Goal: Task Accomplishment & Management: Complete application form

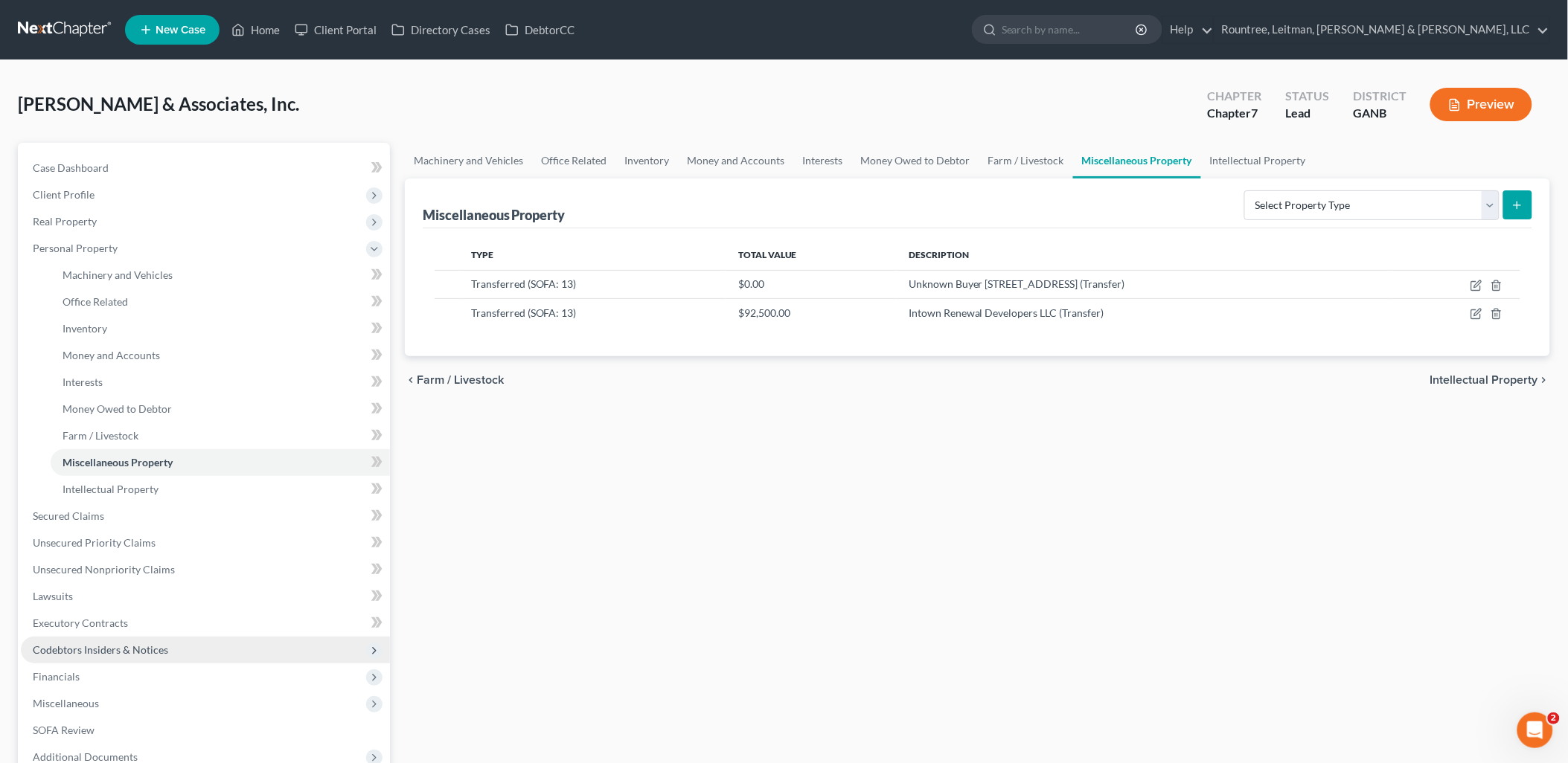
click at [152, 657] on span "Codebtors Insiders & Notices" at bounding box center [205, 650] width 369 height 27
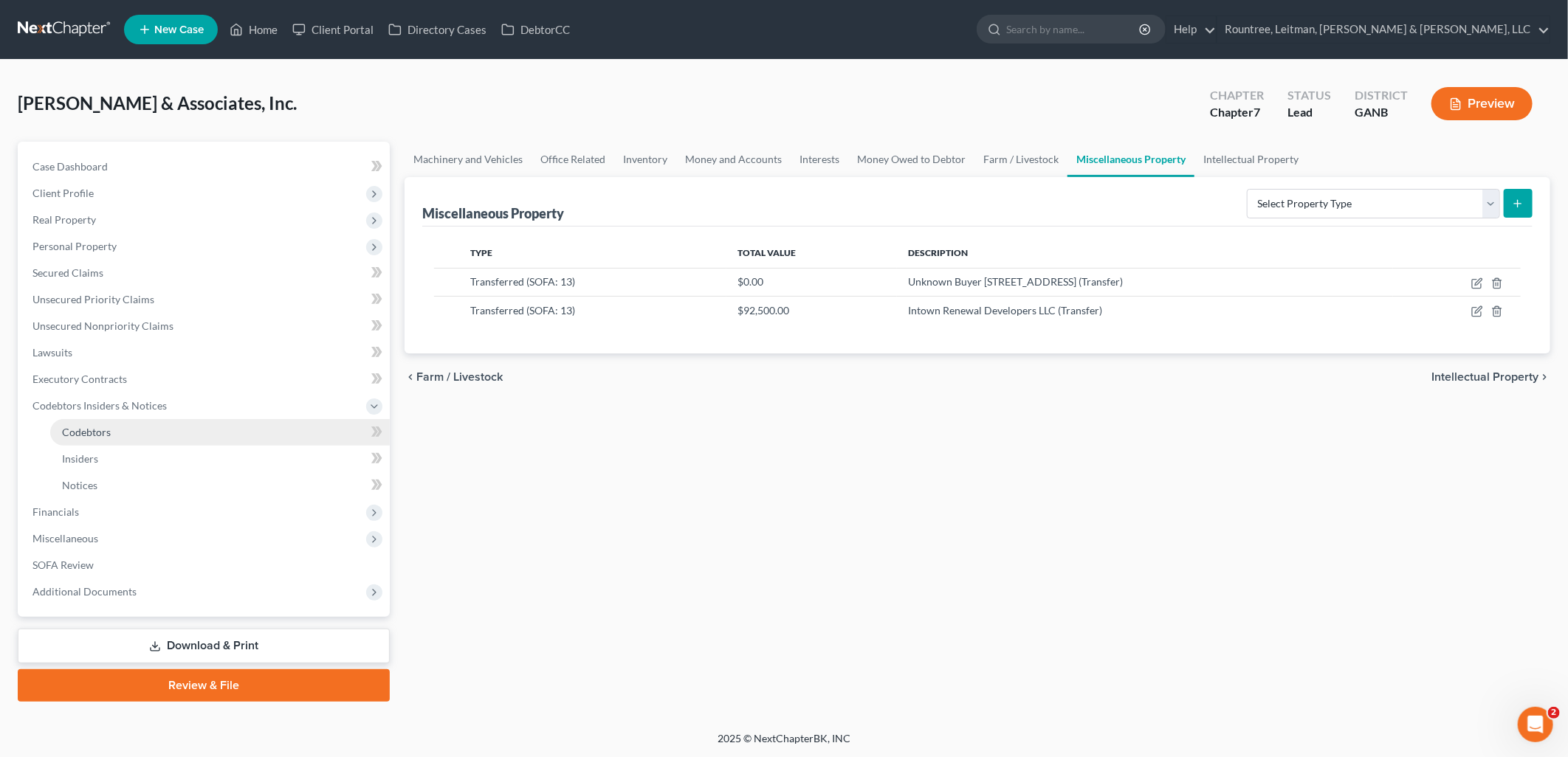
click at [136, 419] on link "Codebtors" at bounding box center [220, 433] width 340 height 27
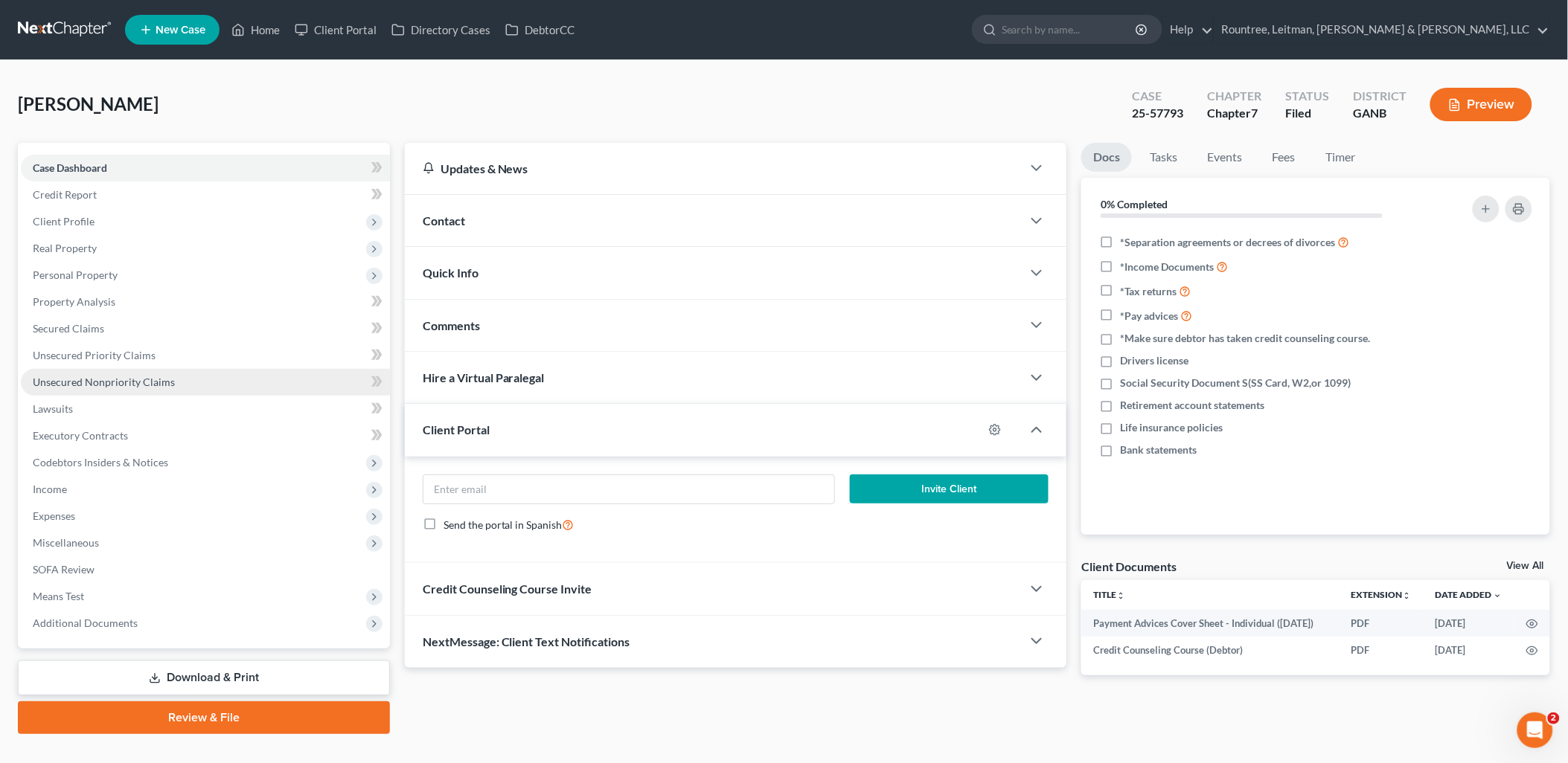
click at [126, 380] on span "Unsecured Nonpriority Claims" at bounding box center [104, 382] width 142 height 13
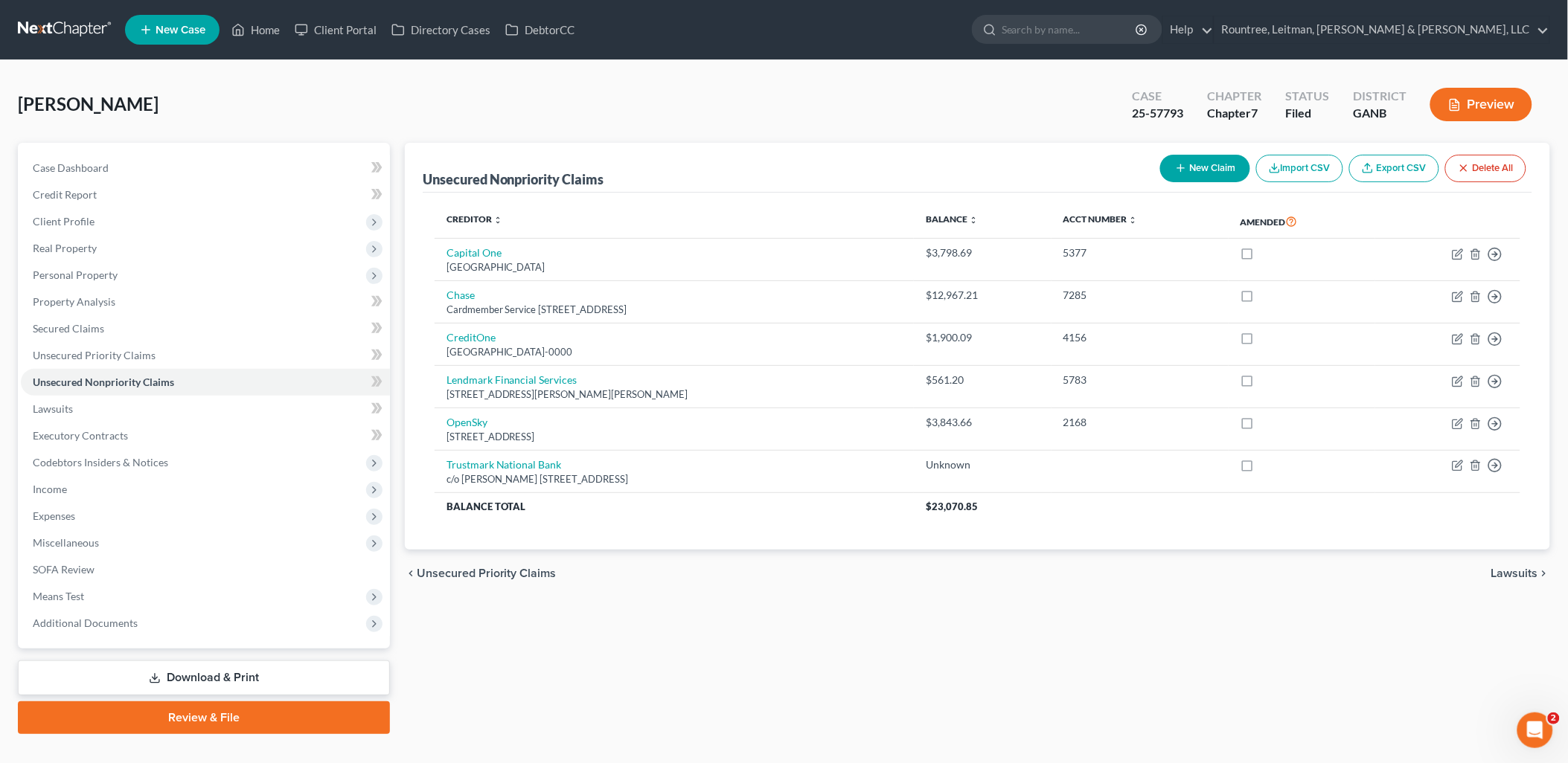
click at [1180, 173] on icon "button" at bounding box center [1181, 168] width 12 height 12
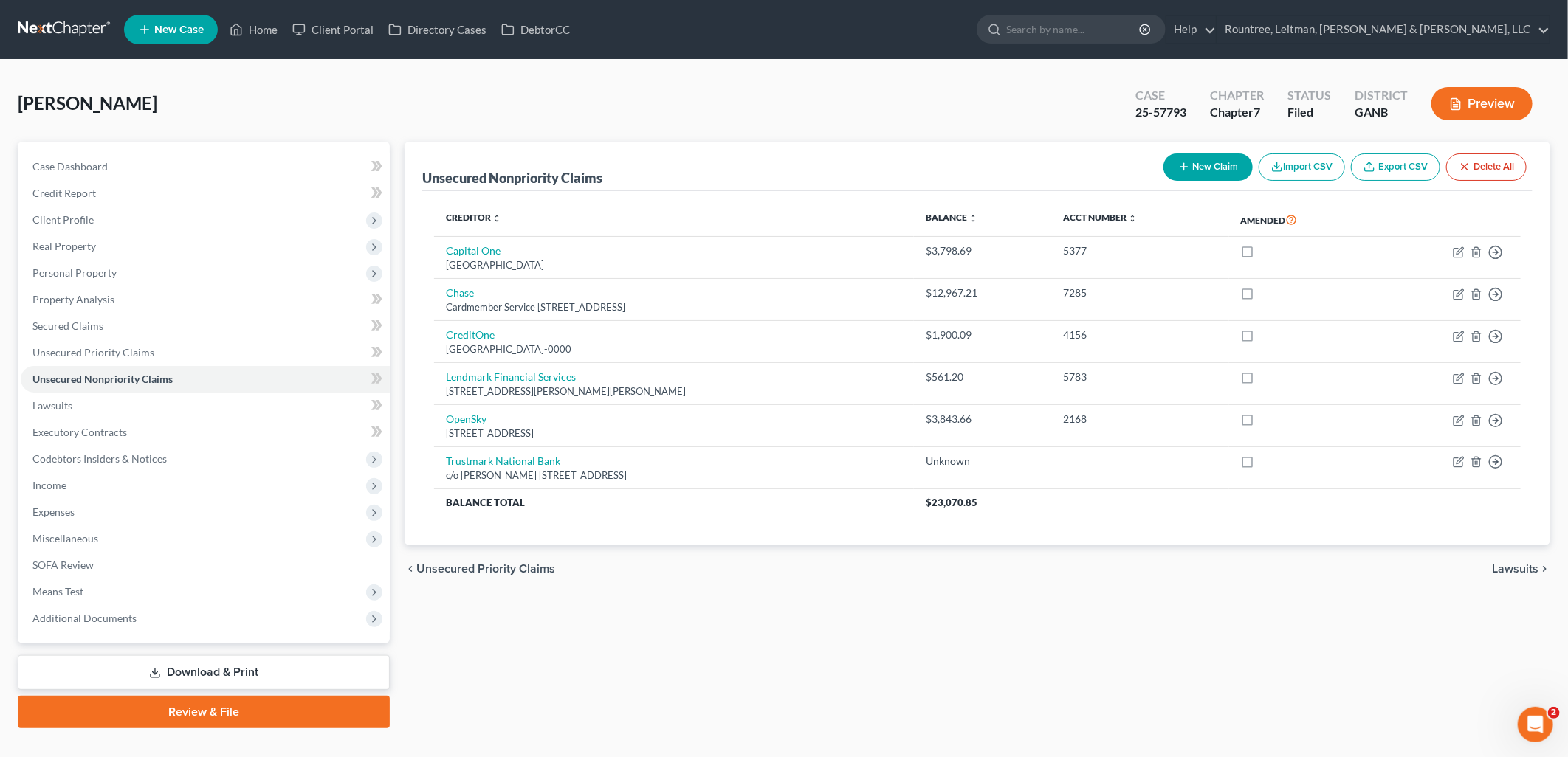
select select "0"
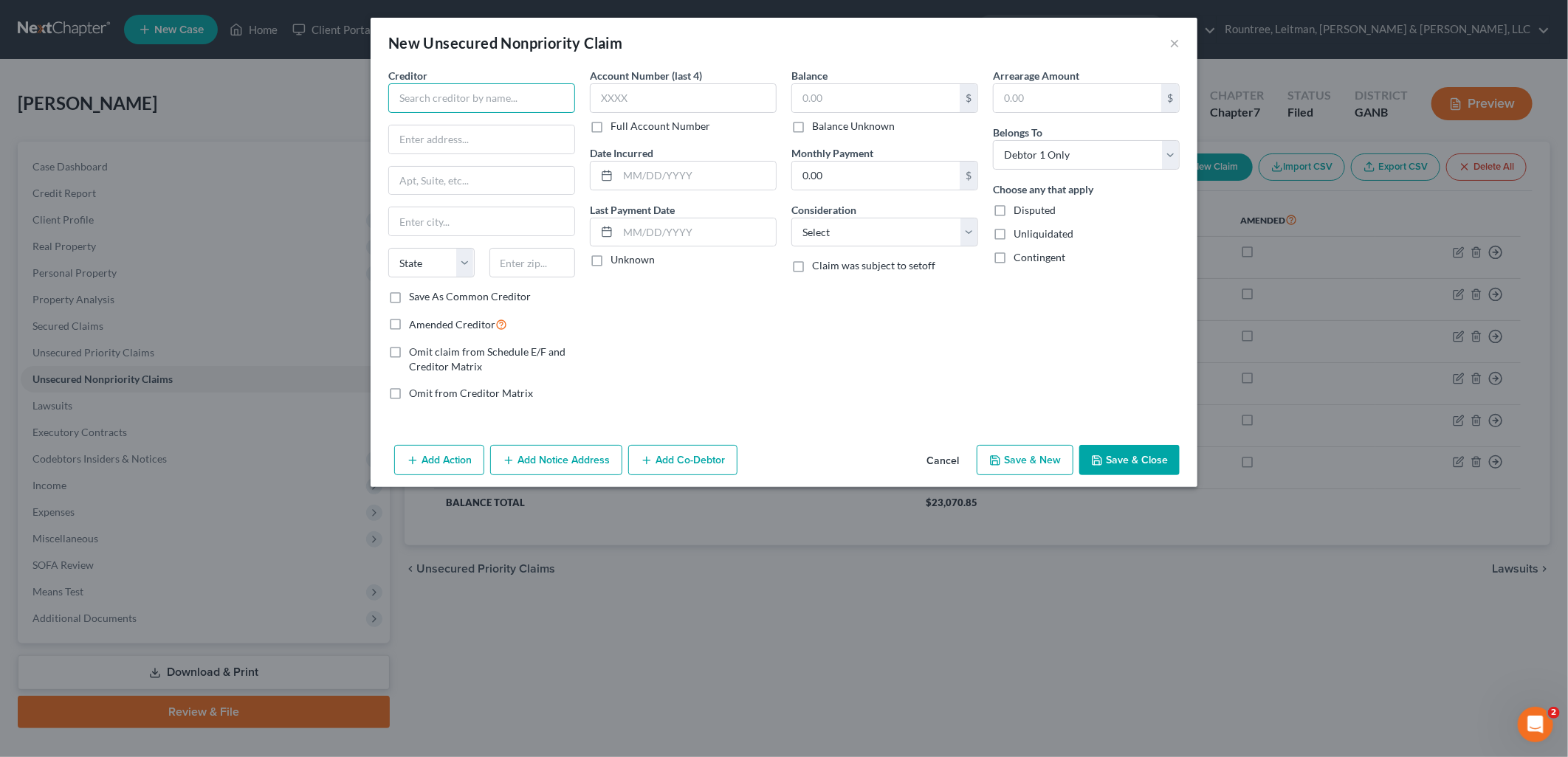
click at [490, 94] on input "text" at bounding box center [481, 98] width 187 height 30
type input "Mohsen Alsaleh/Marietta Check Cashing"
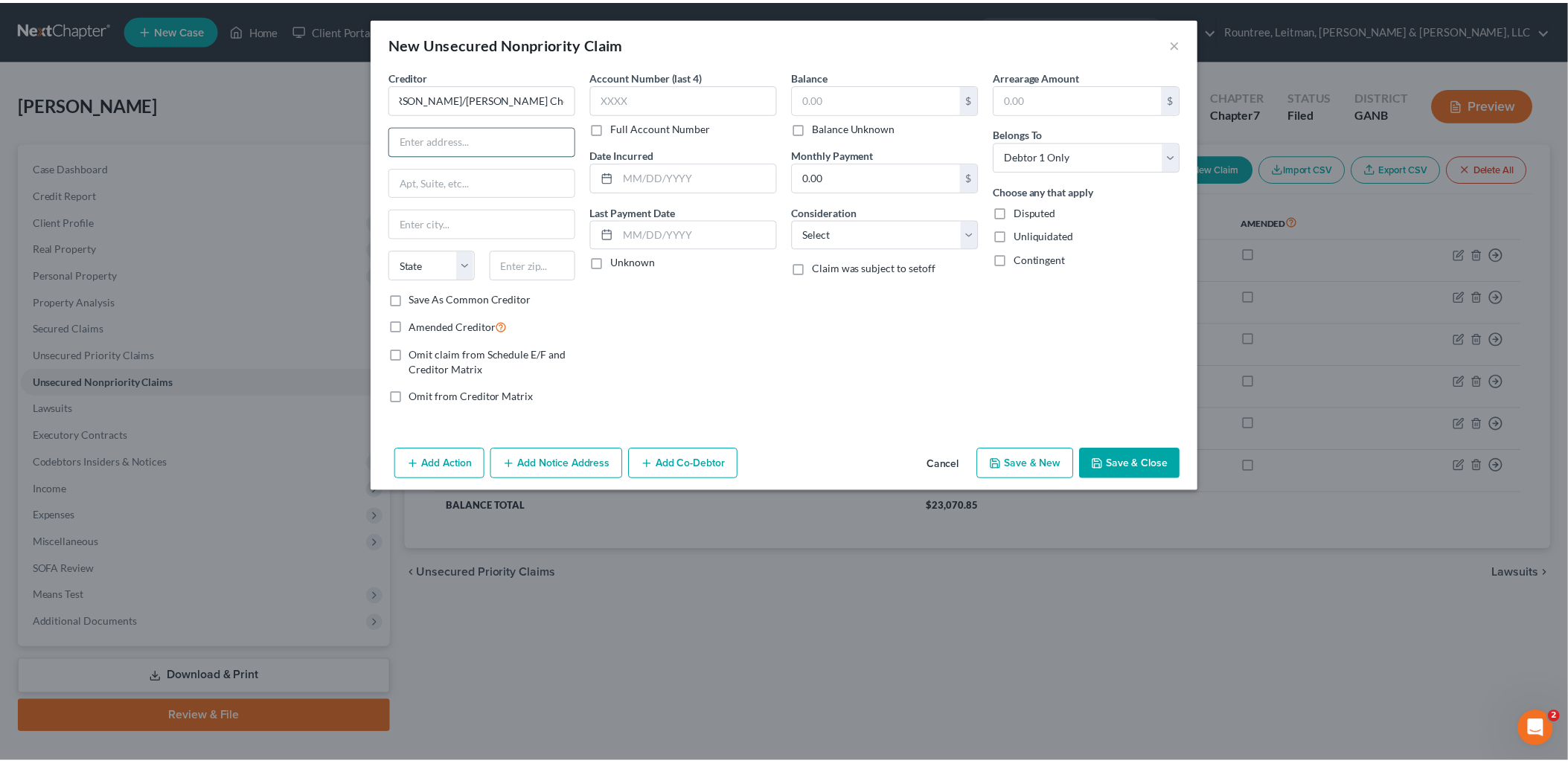
scroll to position [0, 0]
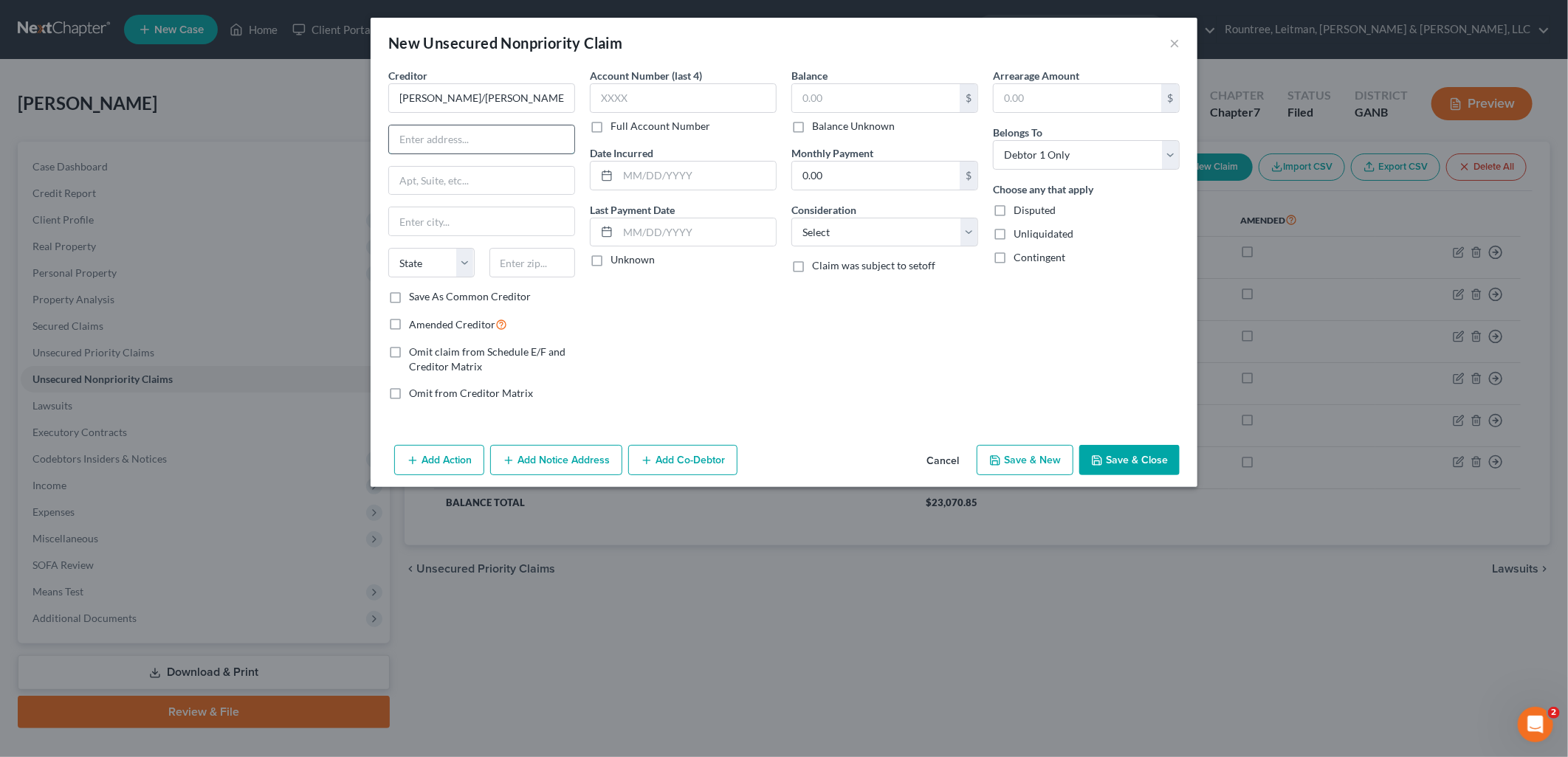
click at [484, 142] on input "text" at bounding box center [481, 139] width 186 height 28
type input "1528 Boxwood Trace NW"
type input "30102"
type input "Acworth"
select select "10"
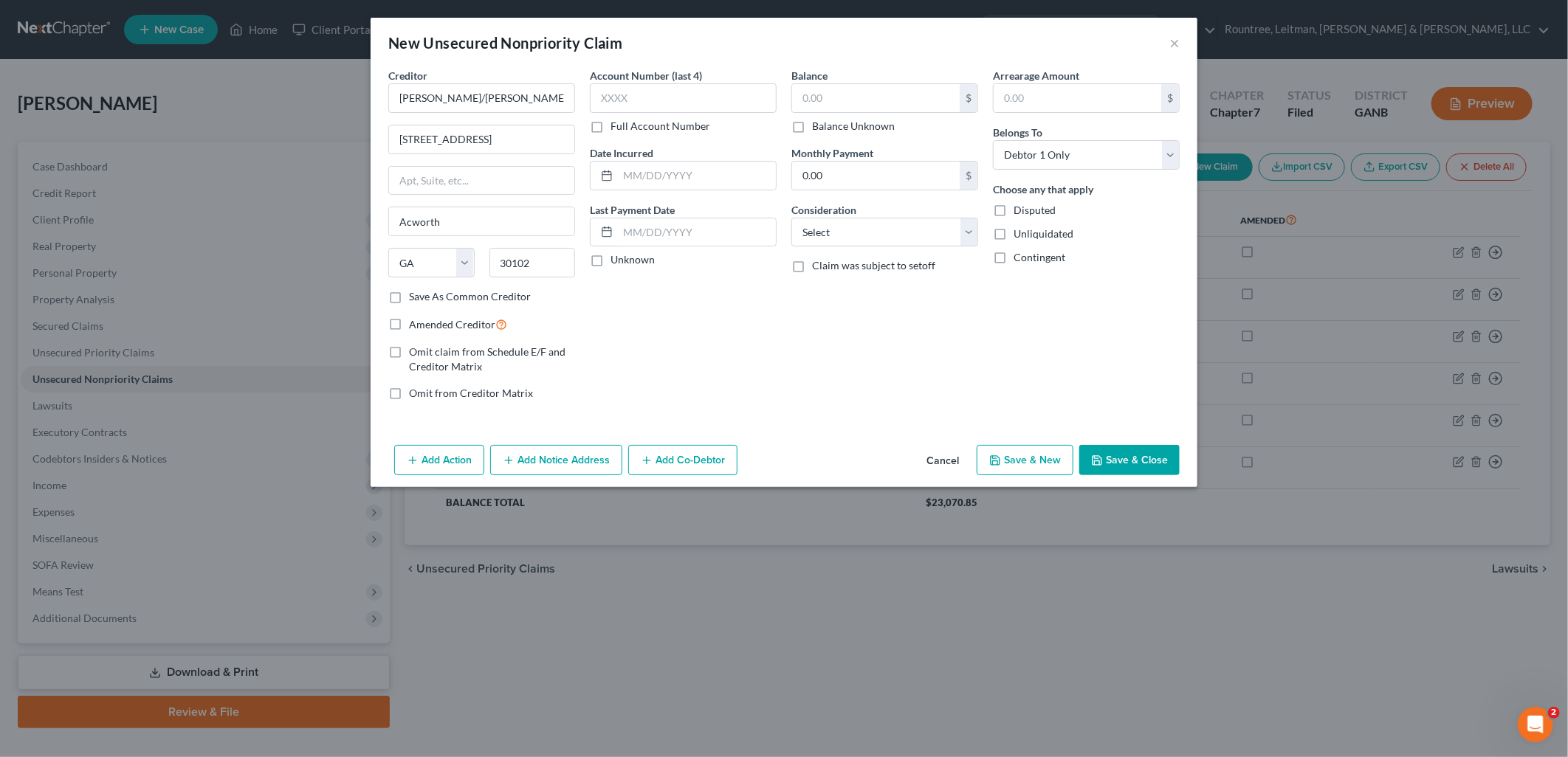
click at [659, 311] on div "Account Number (last 4) Full Account Number Date Incurred Last Payment Date Unk…" at bounding box center [683, 240] width 201 height 345
click at [851, 99] on input "text" at bounding box center [876, 98] width 168 height 28
type input "3,400"
click at [886, 329] on div "Balance 3,400.00 $ Balance Unknown Balance Undetermined 3,400 $ Balance Unknown…" at bounding box center [885, 240] width 201 height 345
click at [1014, 215] on label "Disputed" at bounding box center [1034, 210] width 42 height 15
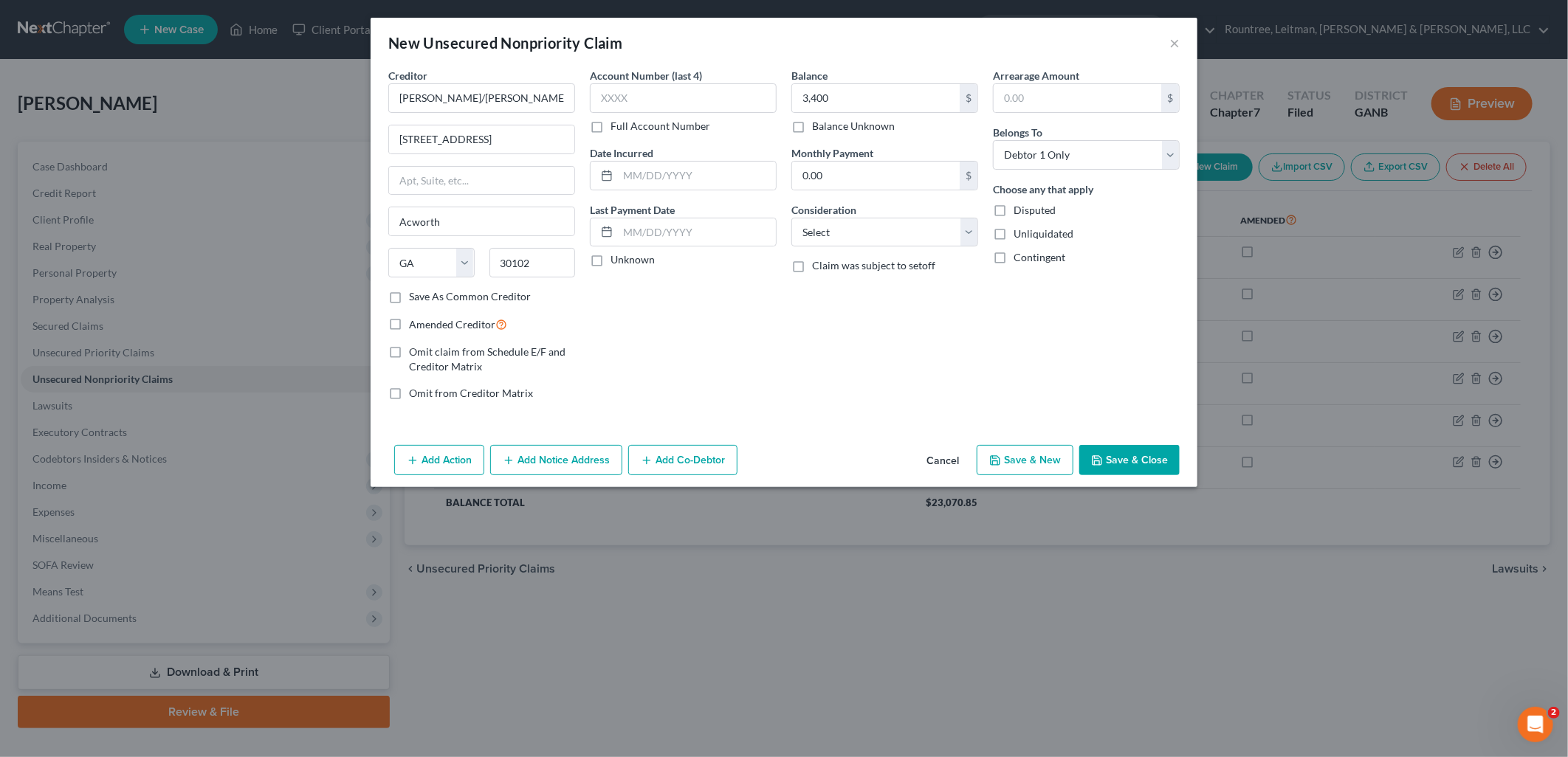
click at [1019, 212] on input "Disputed" at bounding box center [1024, 207] width 10 height 10
checkbox input "true"
click at [1014, 240] on label "Unliquidated" at bounding box center [1043, 234] width 60 height 15
click at [1019, 236] on input "Unliquidated" at bounding box center [1024, 231] width 10 height 10
checkbox input "true"
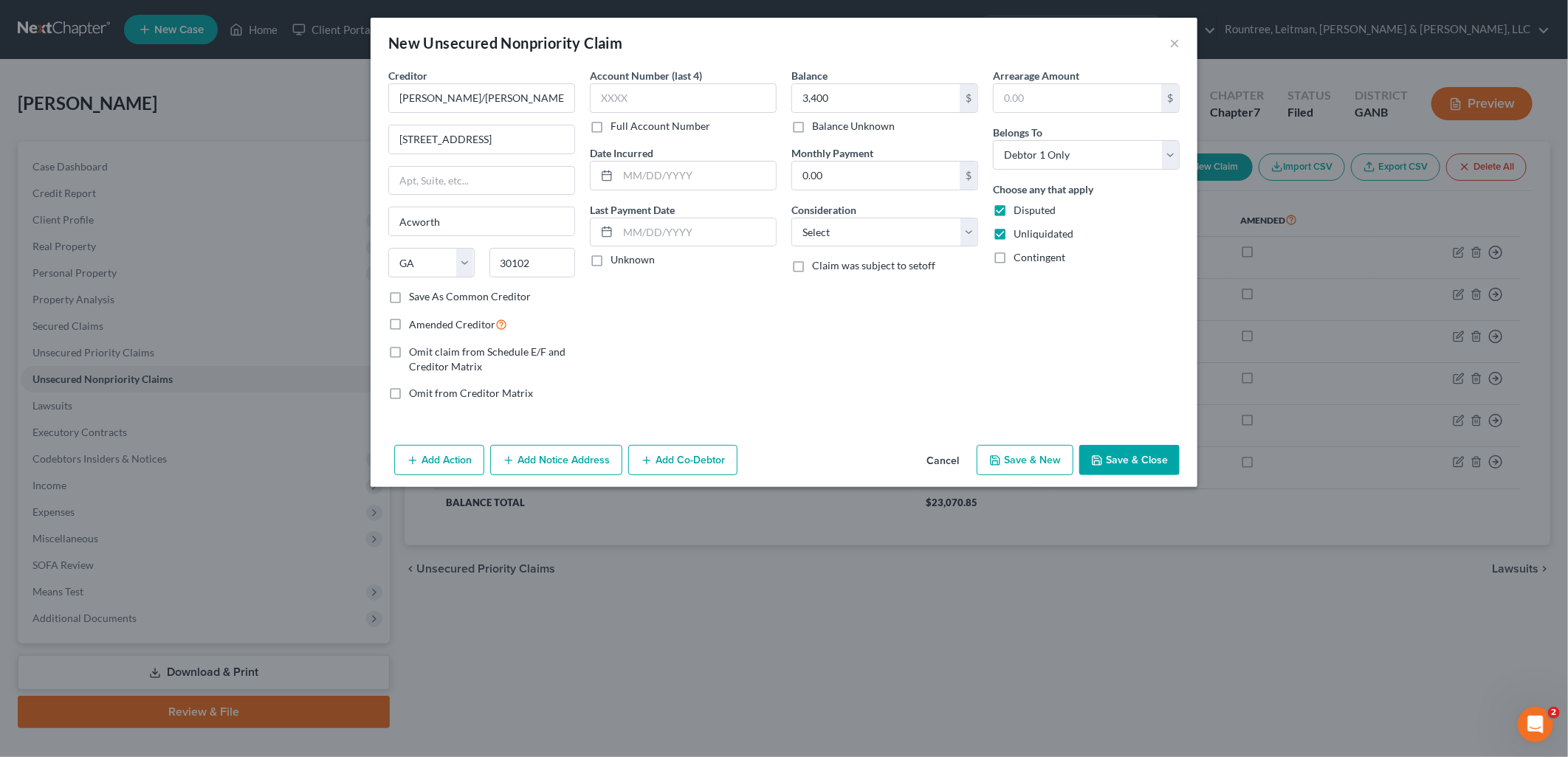
click at [1014, 264] on label "Contingent" at bounding box center [1039, 258] width 51 height 15
click at [1019, 260] on input "Contingent" at bounding box center [1024, 255] width 10 height 10
checkbox input "true"
click at [912, 97] on input "3,400" at bounding box center [876, 98] width 168 height 28
type input "4,010.50"
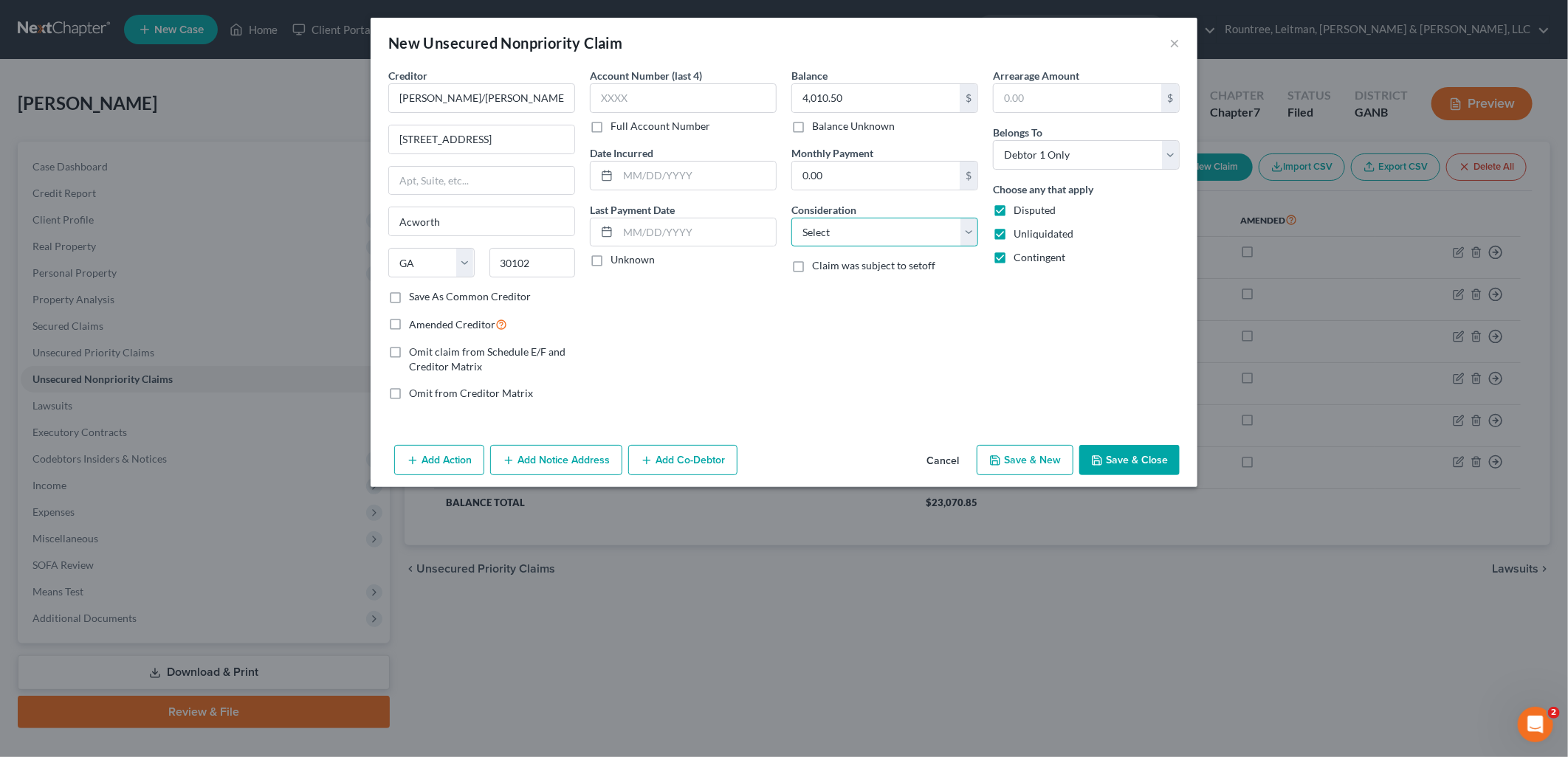
click at [830, 232] on select "Select Cable / Satellite Services Collection Agency Credit Card Debt Debt Couns…" at bounding box center [885, 232] width 187 height 30
select select "10"
click at [791, 218] on select "Select Cable / Satellite Services Collection Agency Credit Card Debt Debt Couns…" at bounding box center [885, 232] width 187 height 30
click at [1104, 447] on button "Save & Close" at bounding box center [1129, 460] width 101 height 31
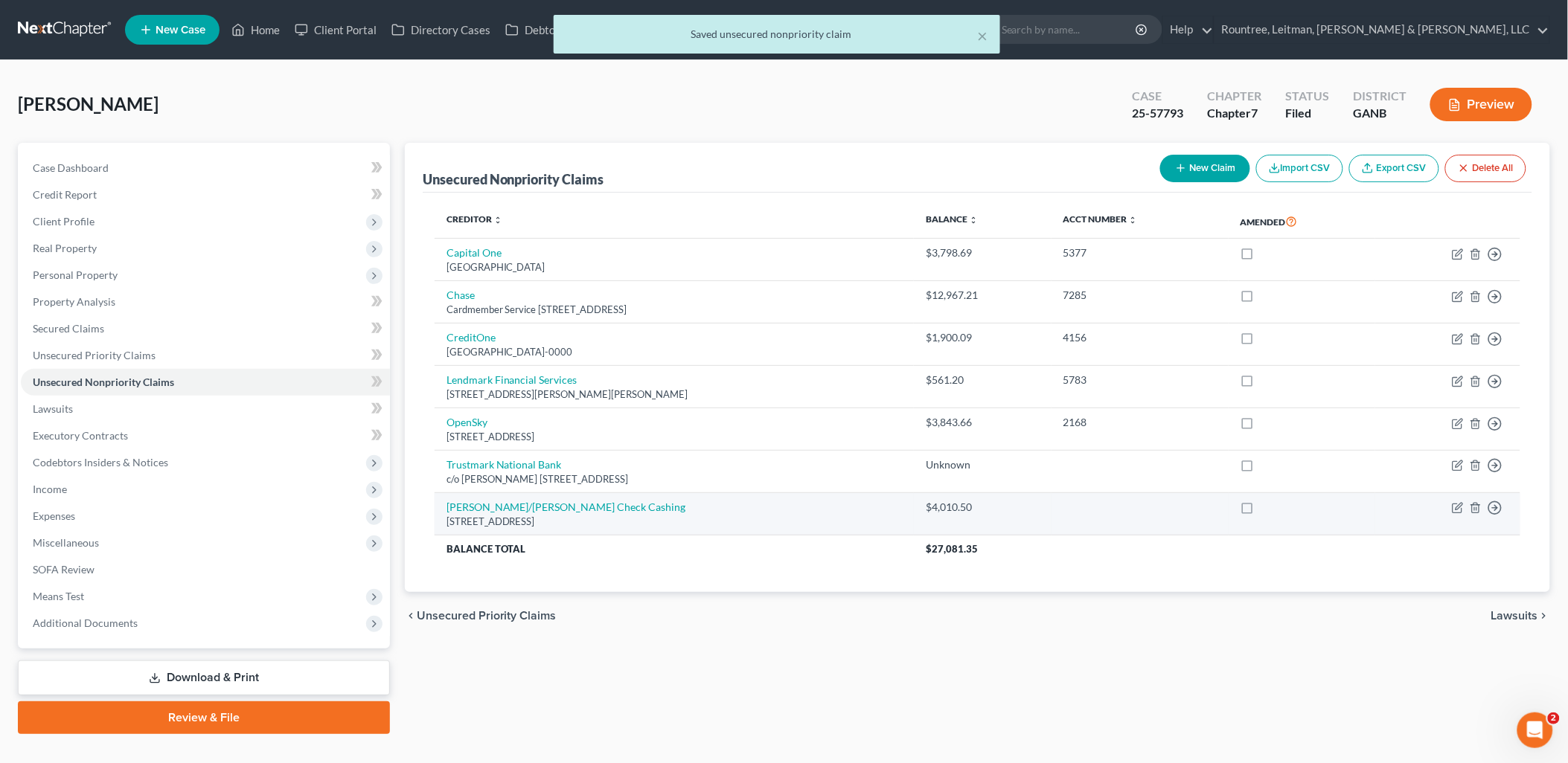
click at [1261, 511] on label at bounding box center [1261, 511] width 0 height 0
click at [1267, 510] on input "checkbox" at bounding box center [1272, 505] width 10 height 10
checkbox input "true"
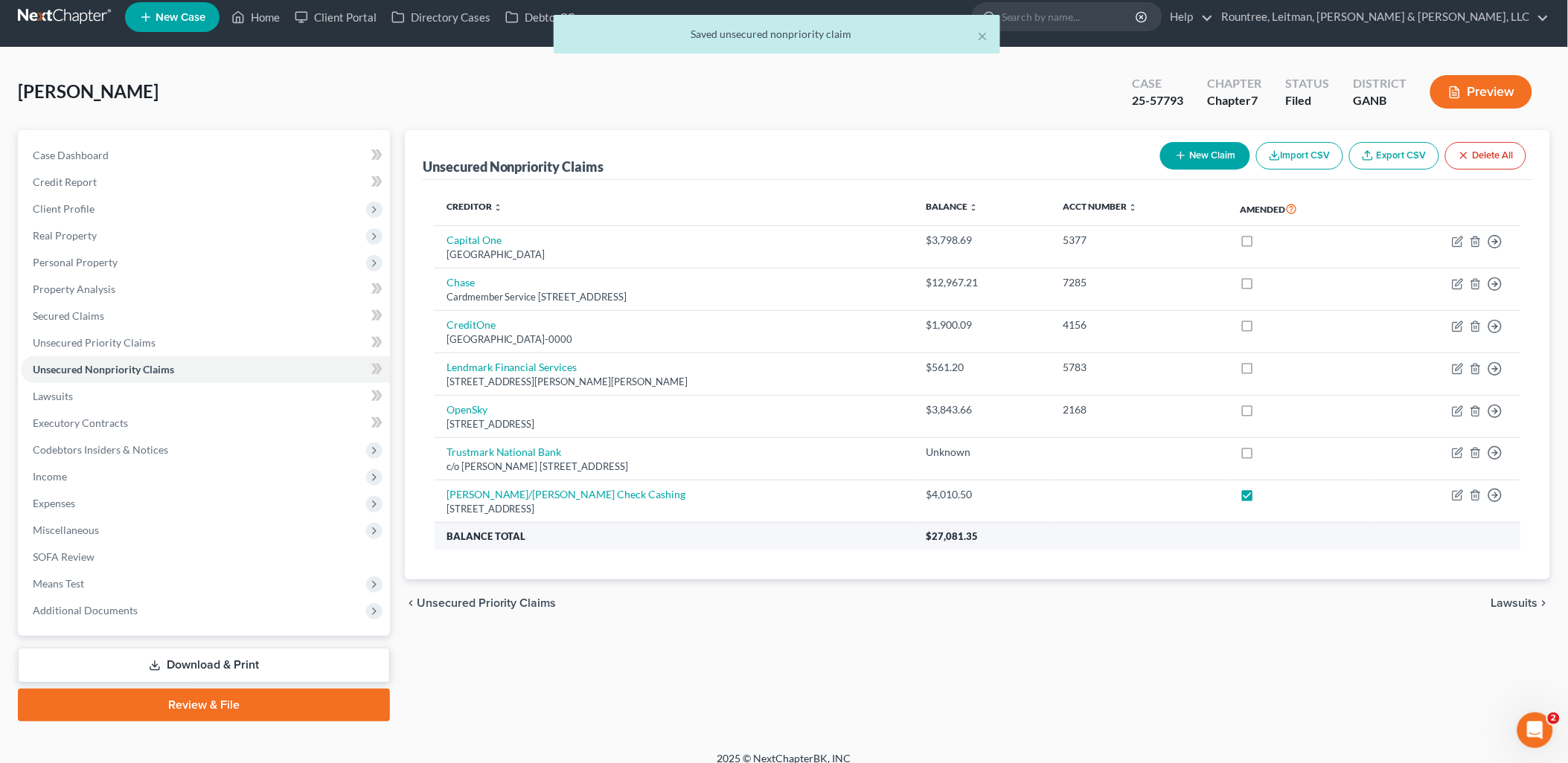
scroll to position [26, 0]
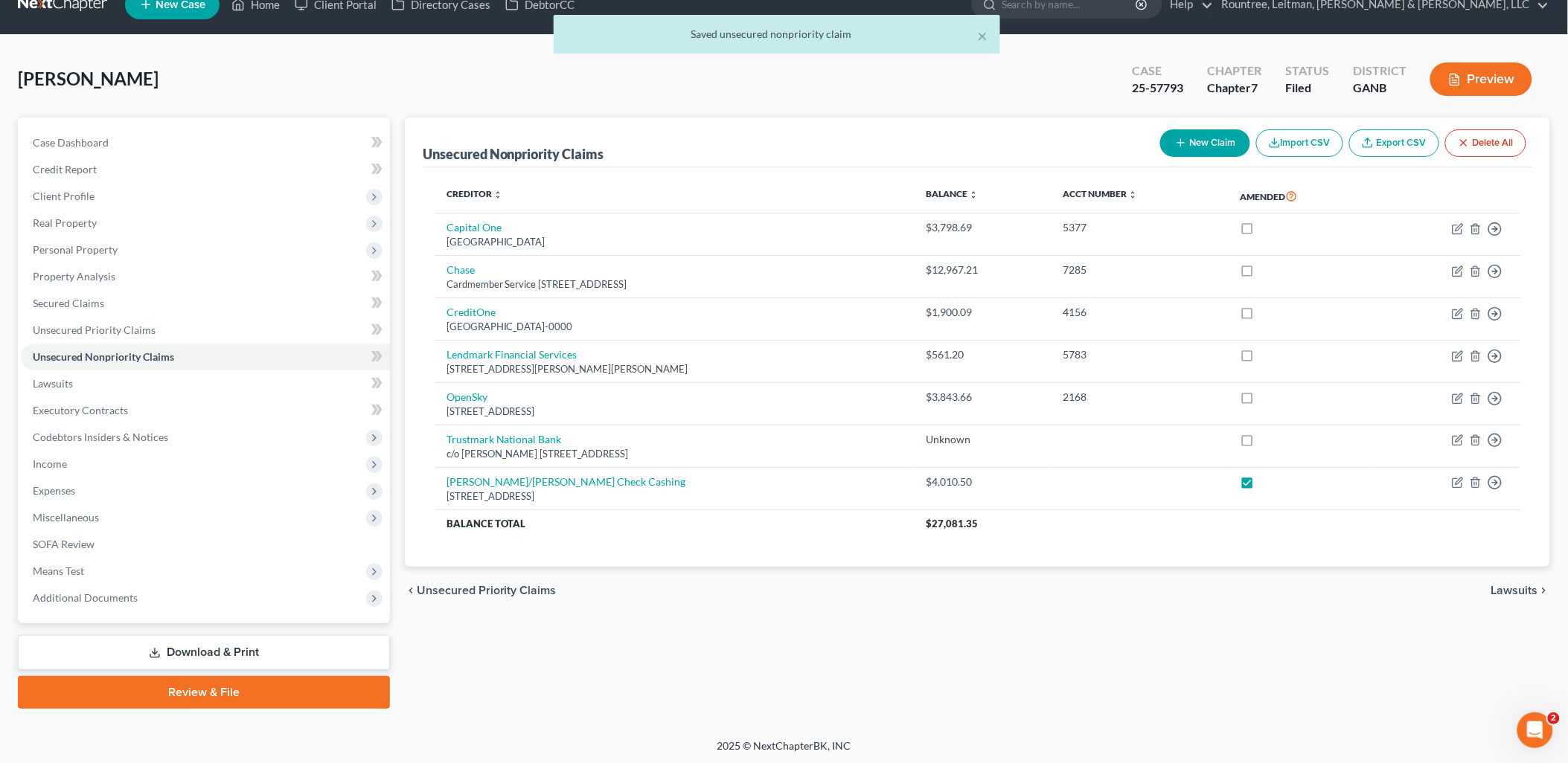
click at [270, 650] on link "Download & Print" at bounding box center [204, 653] width 372 height 35
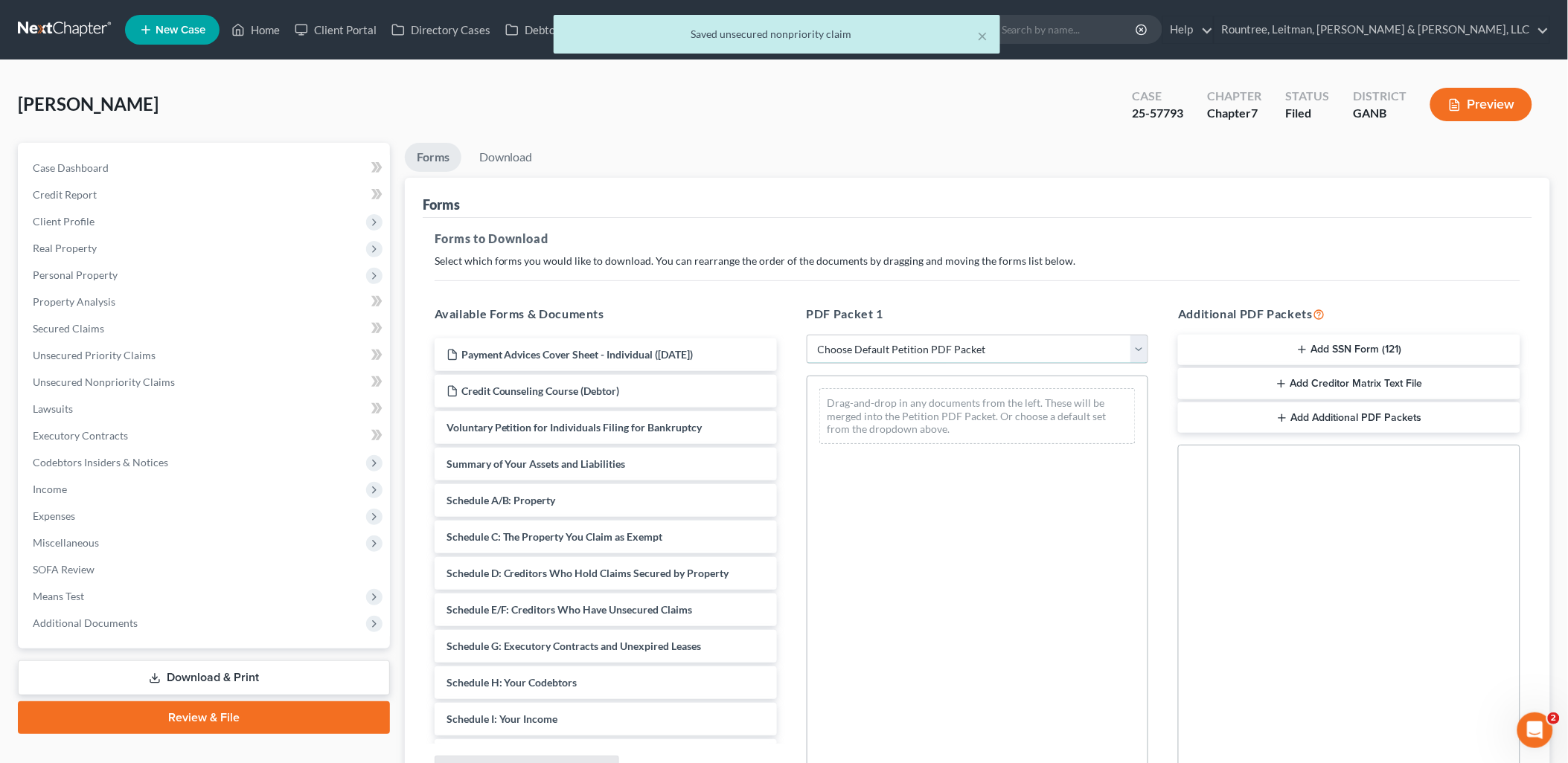
click at [867, 357] on select "Choose Default Petition PDF Packet Complete Bankruptcy Petition (all forms and …" at bounding box center [978, 350] width 343 height 30
select select "2"
click at [807, 335] on select "Choose Default Petition PDF Packet Complete Bankruptcy Petition (all forms and …" at bounding box center [978, 350] width 343 height 30
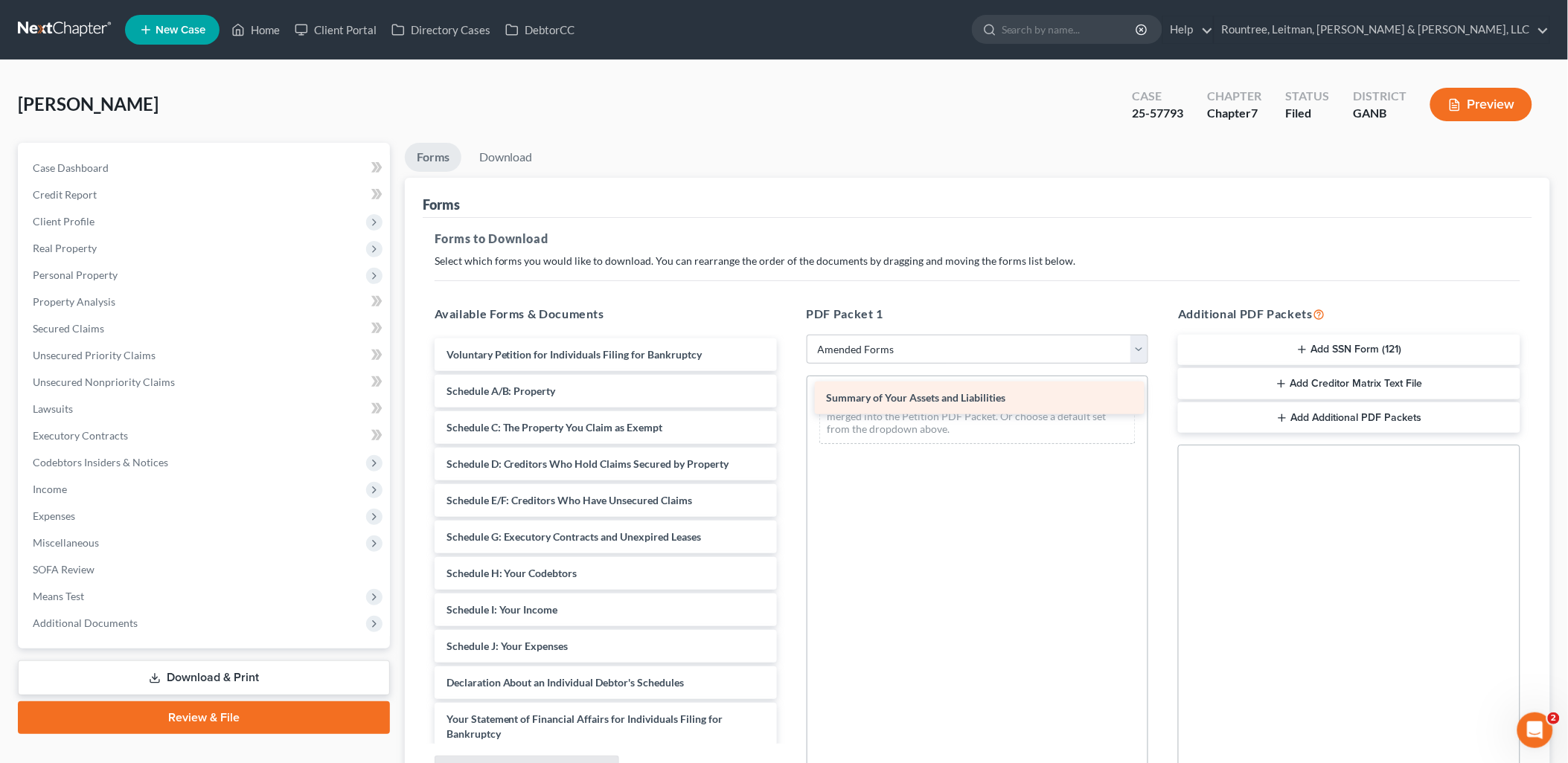
drag, startPoint x: 642, startPoint y: 389, endPoint x: 1022, endPoint y: 397, distance: 380.1
click at [789, 397] on div "Summary of Your Assets and Liabilities Voluntary Petition for Individuals Filin…" at bounding box center [606, 687] width 366 height 697
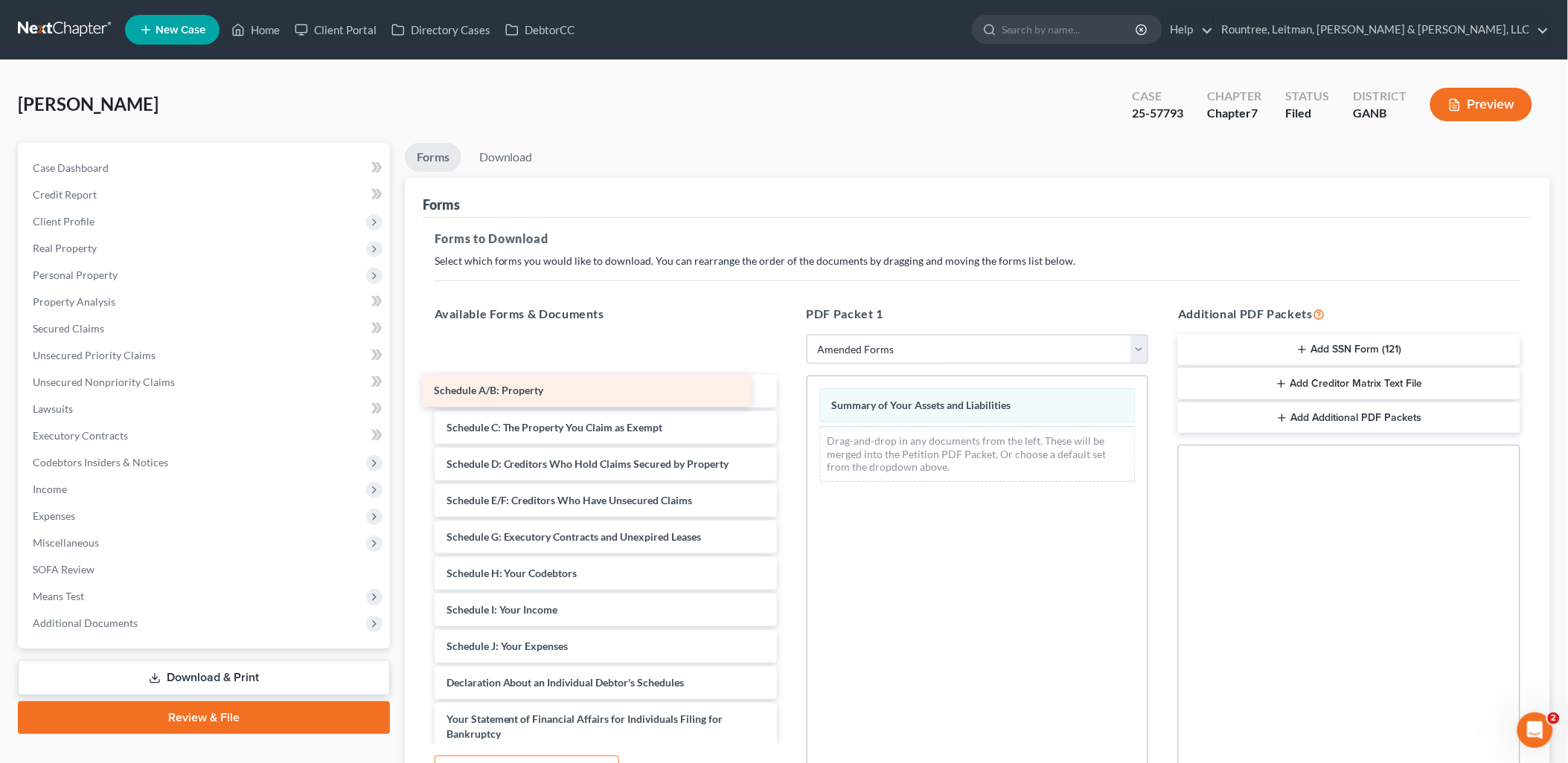
drag, startPoint x: 633, startPoint y: 379, endPoint x: 623, endPoint y: 391, distance: 15.6
click at [623, 389] on div "Schedule A/B: Property Schedule A/B: Property Voluntary Petition for Individual…" at bounding box center [606, 687] width 366 height 697
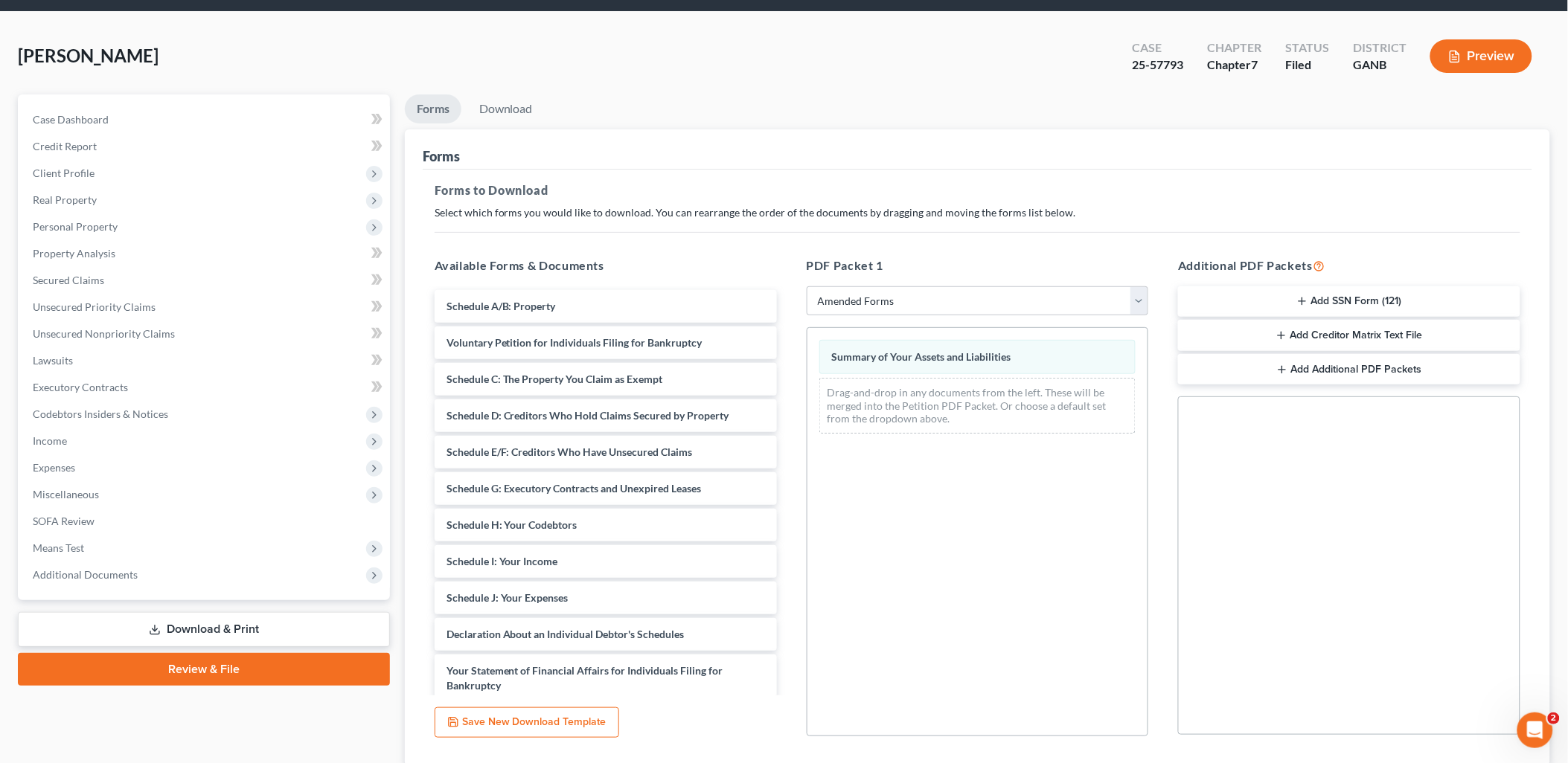
scroll to position [155, 0]
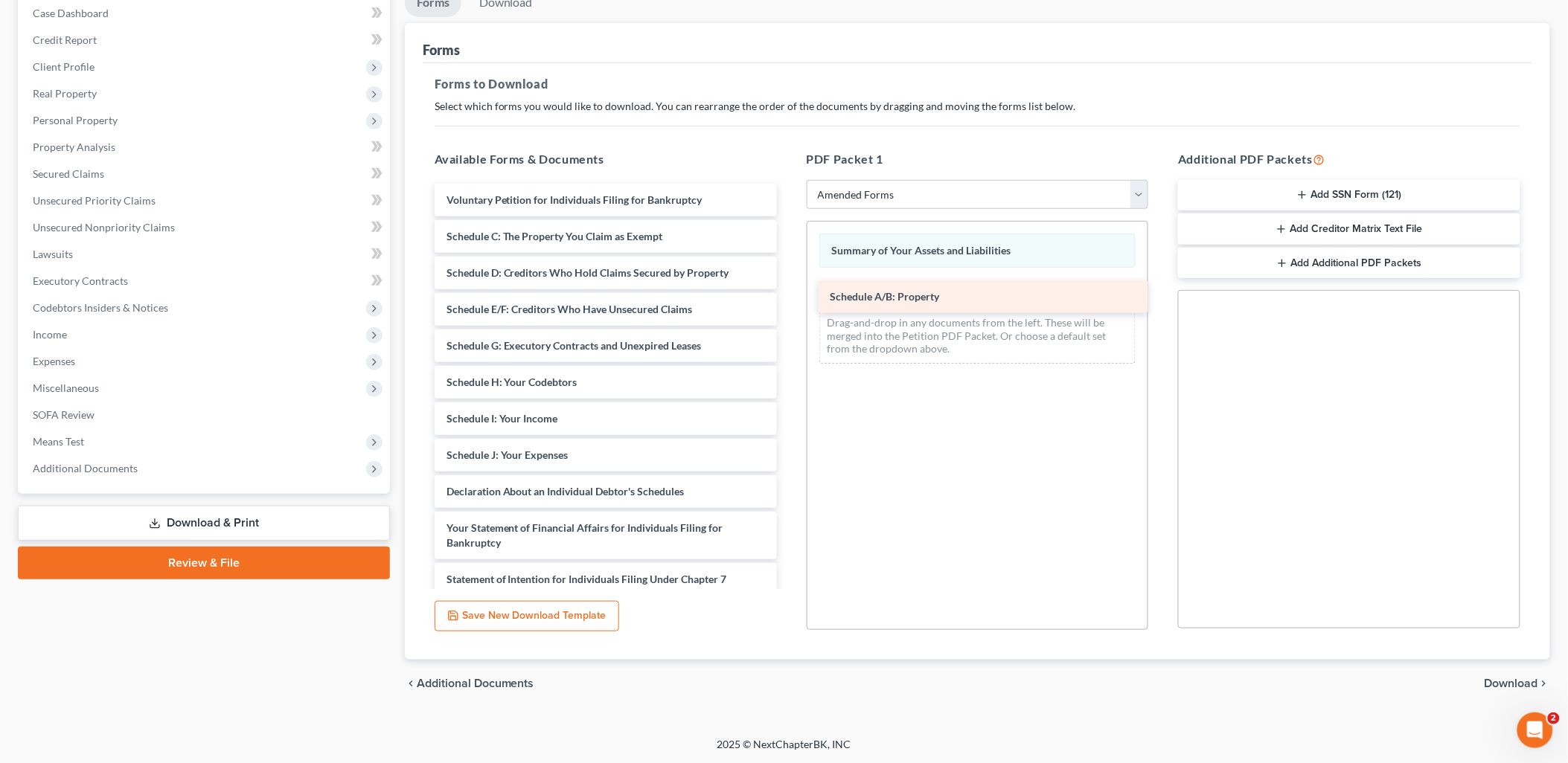
drag, startPoint x: 626, startPoint y: 192, endPoint x: 1011, endPoint y: 287, distance: 396.5
click at [789, 287] on div "Schedule A/B: Property Schedule A/B: Property Voluntary Petition for Individual…" at bounding box center [606, 514] width 366 height 661
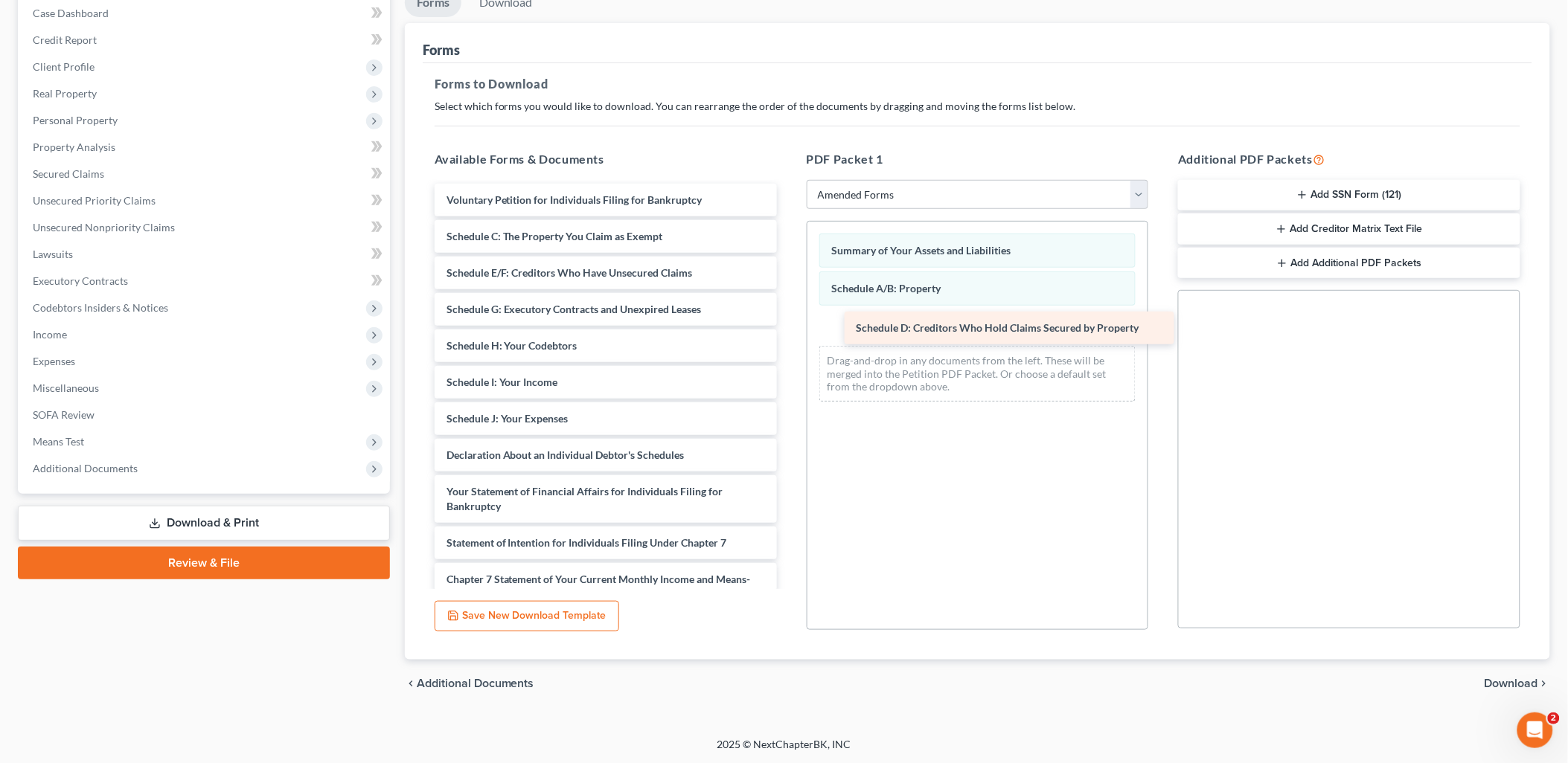
drag, startPoint x: 708, startPoint y: 269, endPoint x: 1115, endPoint y: 325, distance: 410.8
click at [789, 325] on div "Schedule D: Creditors Who Hold Claims Secured by Property Voluntary Petition fo…" at bounding box center [606, 496] width 366 height 624
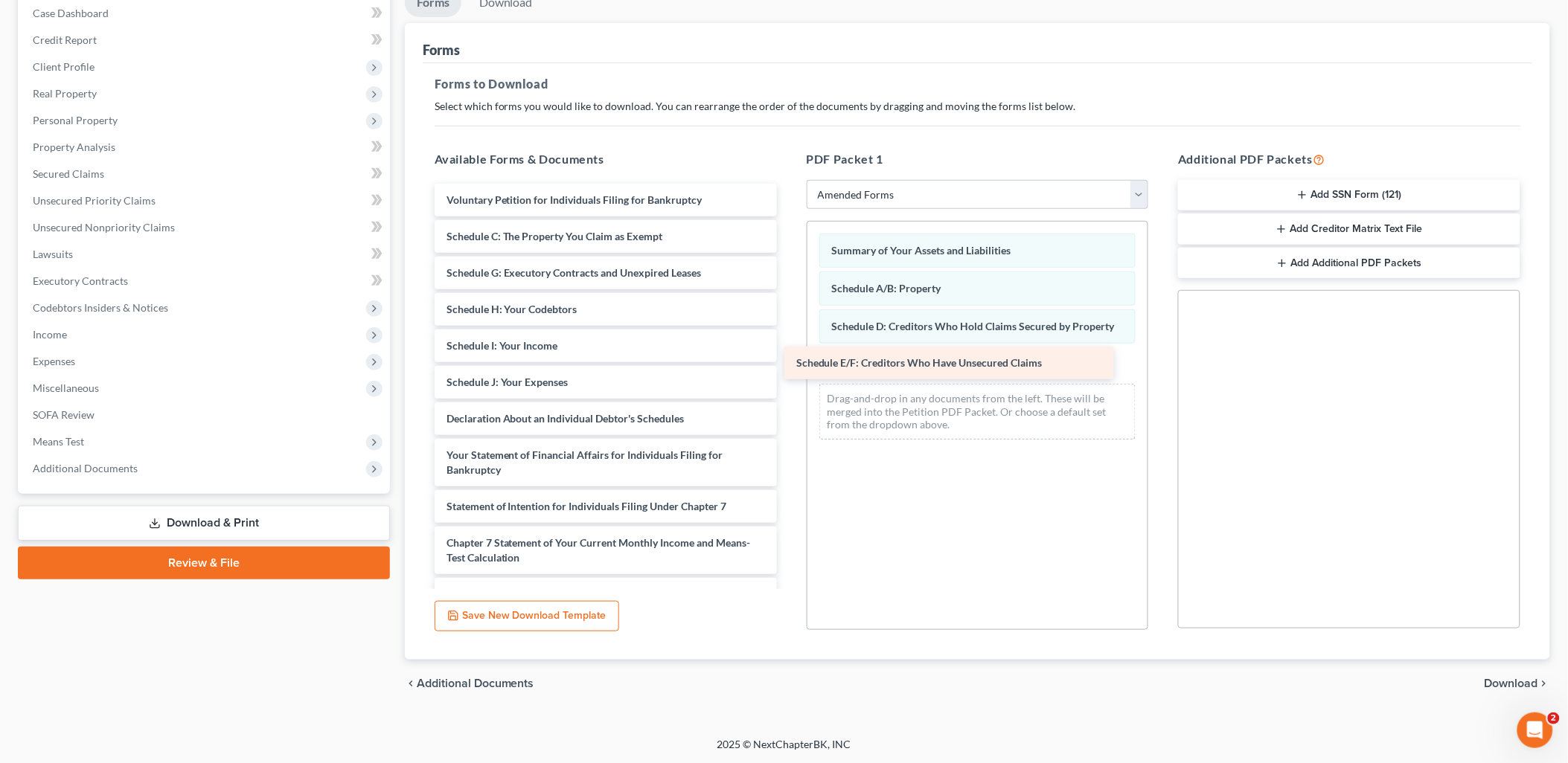
drag, startPoint x: 751, startPoint y: 276, endPoint x: 1134, endPoint y: 367, distance: 393.7
click at [789, 367] on div "Schedule E/F: Creditors Who Have Unsecured Claims Voluntary Petition for Indivi…" at bounding box center [606, 478] width 366 height 588
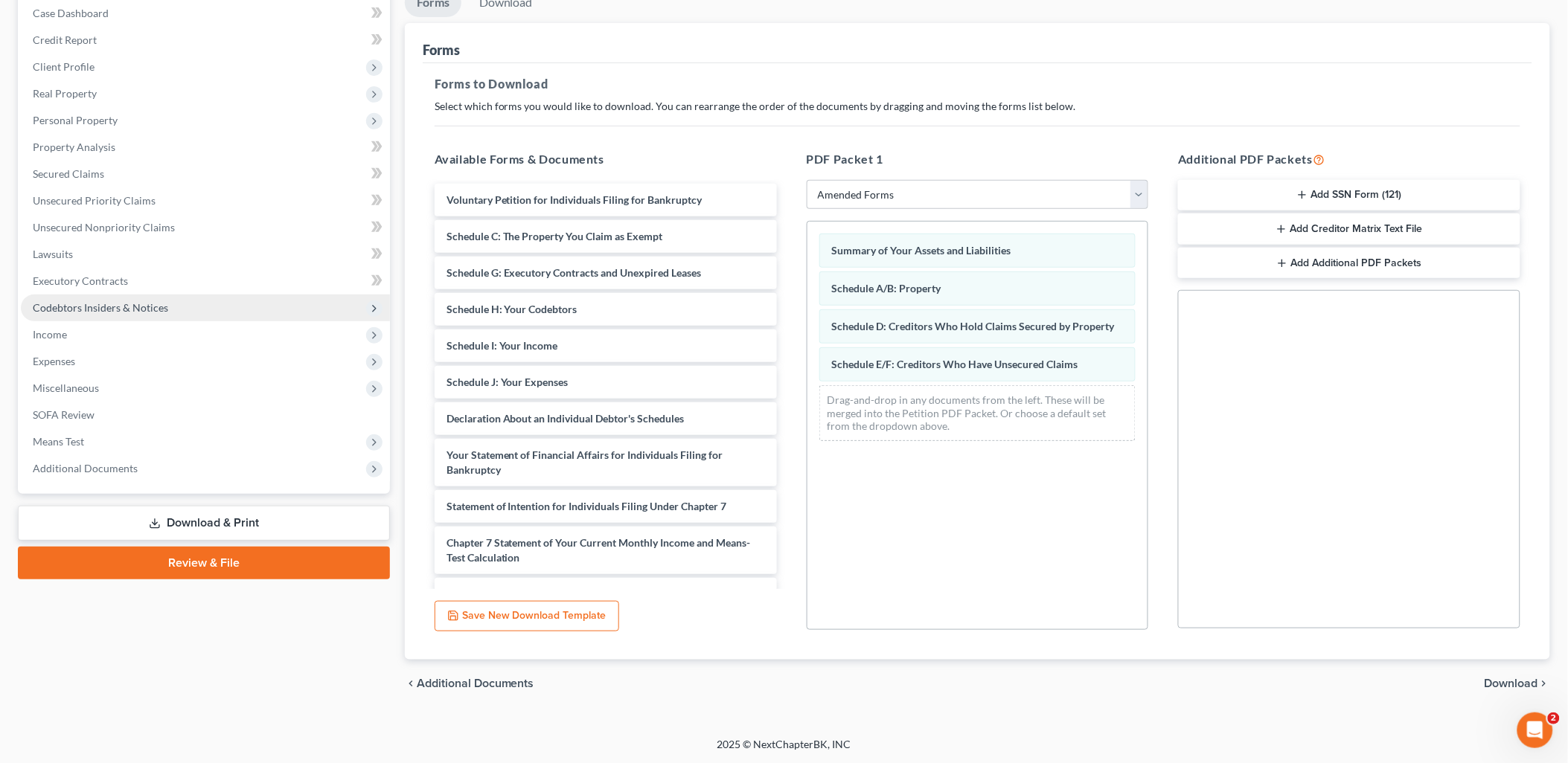
click at [248, 309] on span "Codebtors Insiders & Notices" at bounding box center [205, 308] width 369 height 27
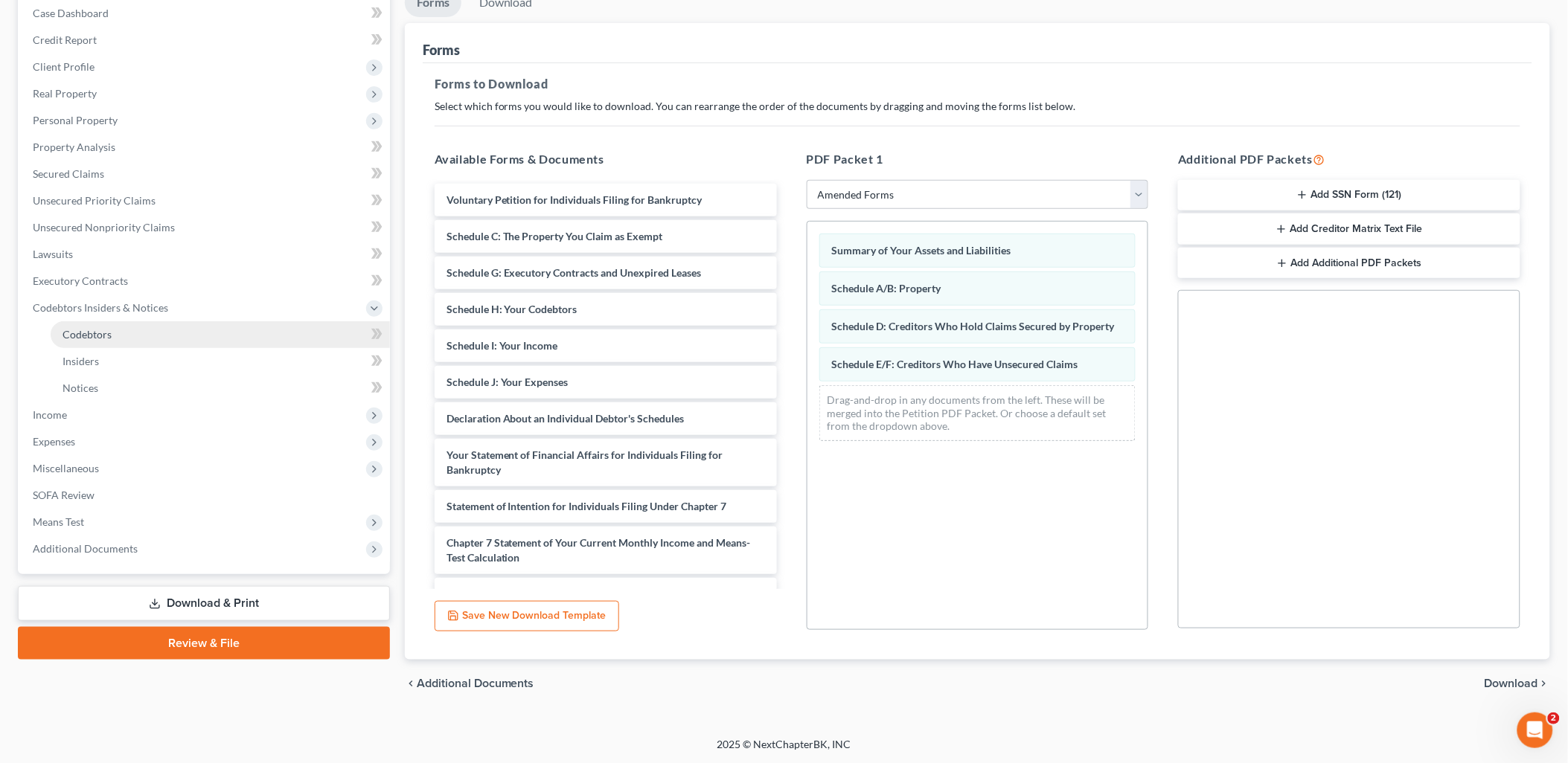
click at [177, 333] on link "Codebtors" at bounding box center [220, 335] width 340 height 27
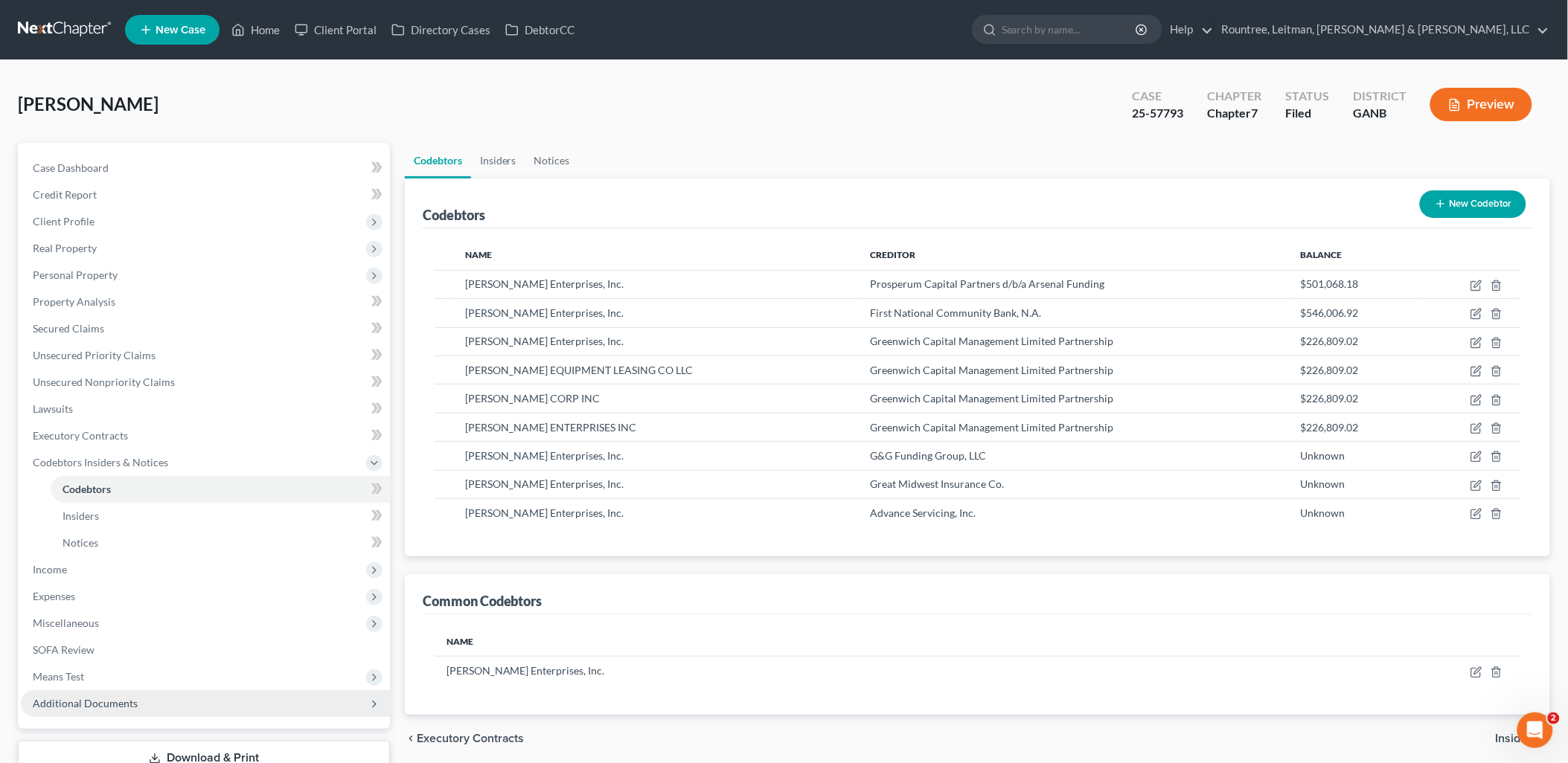
click at [125, 707] on span "Additional Documents" at bounding box center [86, 703] width 105 height 13
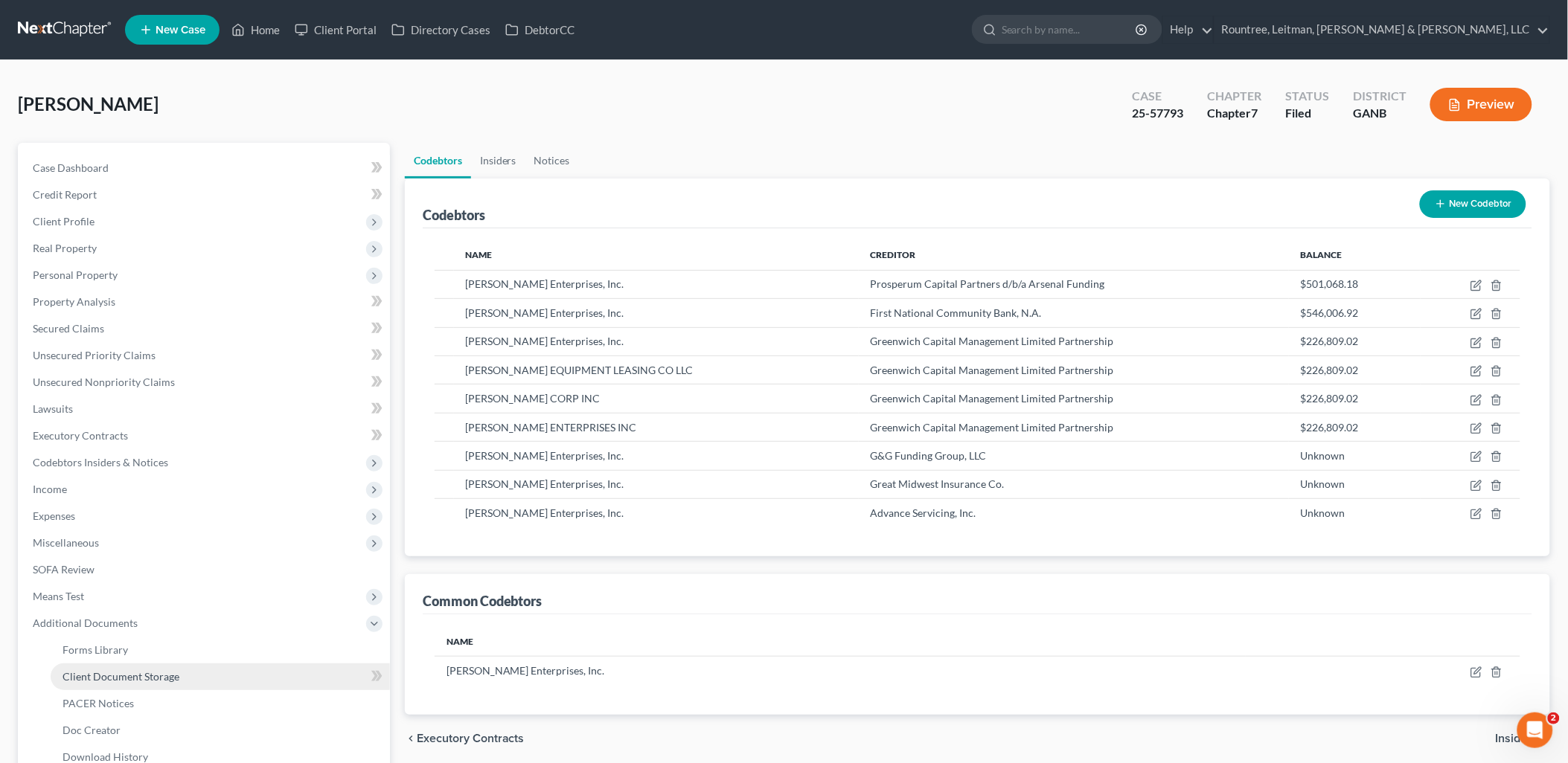
click at [139, 677] on span "Client Document Storage" at bounding box center [121, 676] width 117 height 13
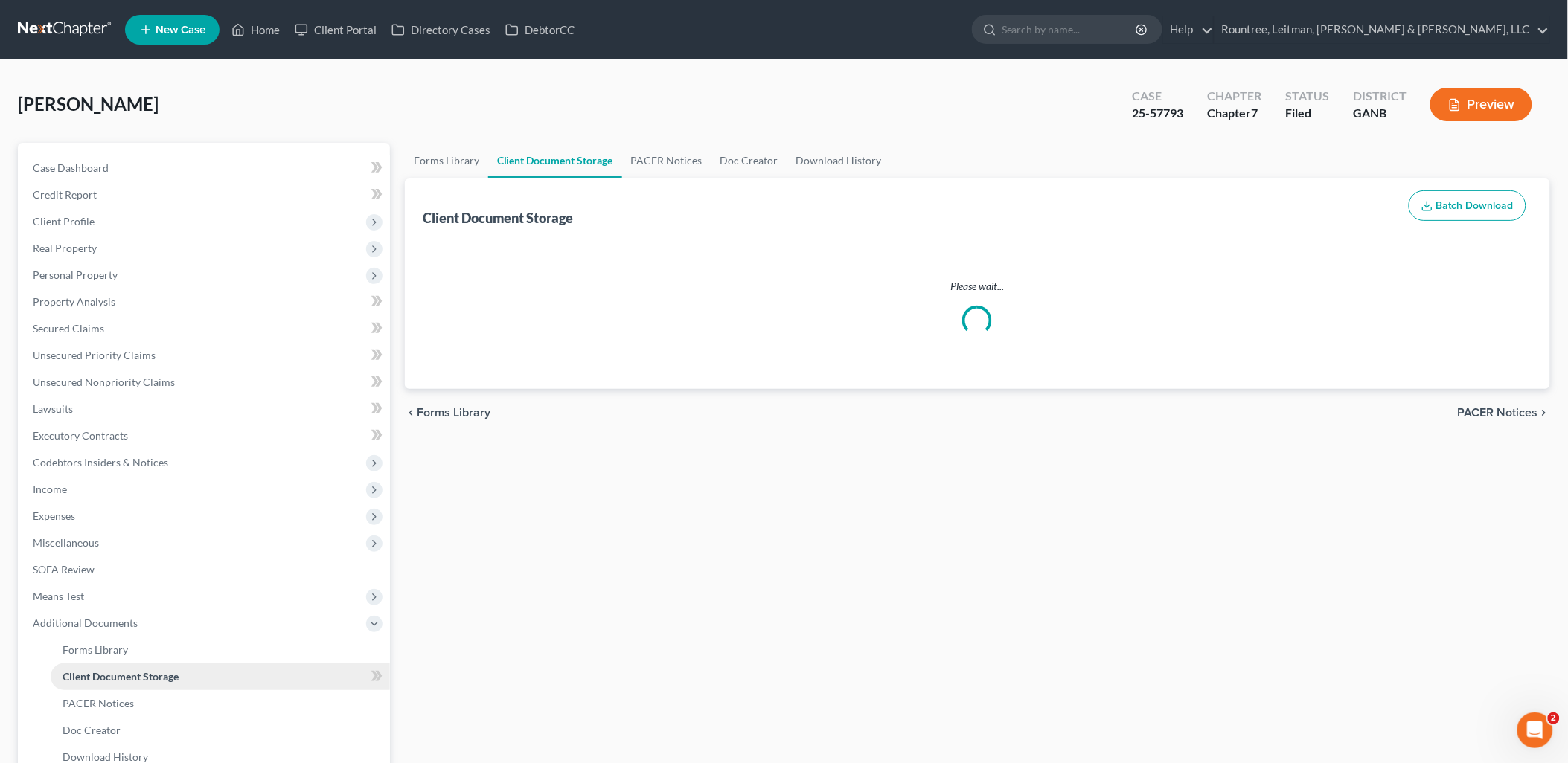
select select "5"
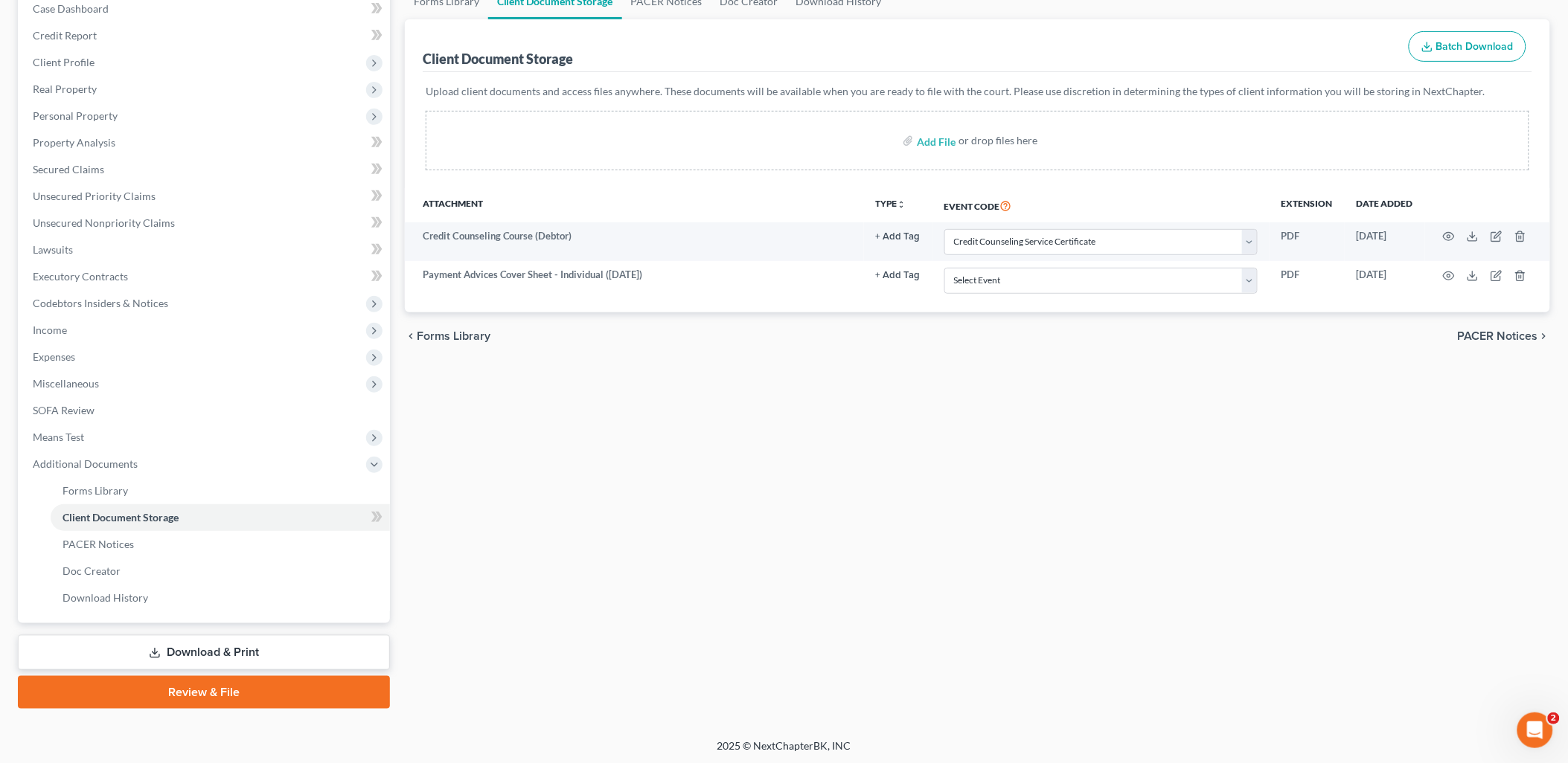
click at [164, 650] on link "Download & Print" at bounding box center [204, 653] width 372 height 35
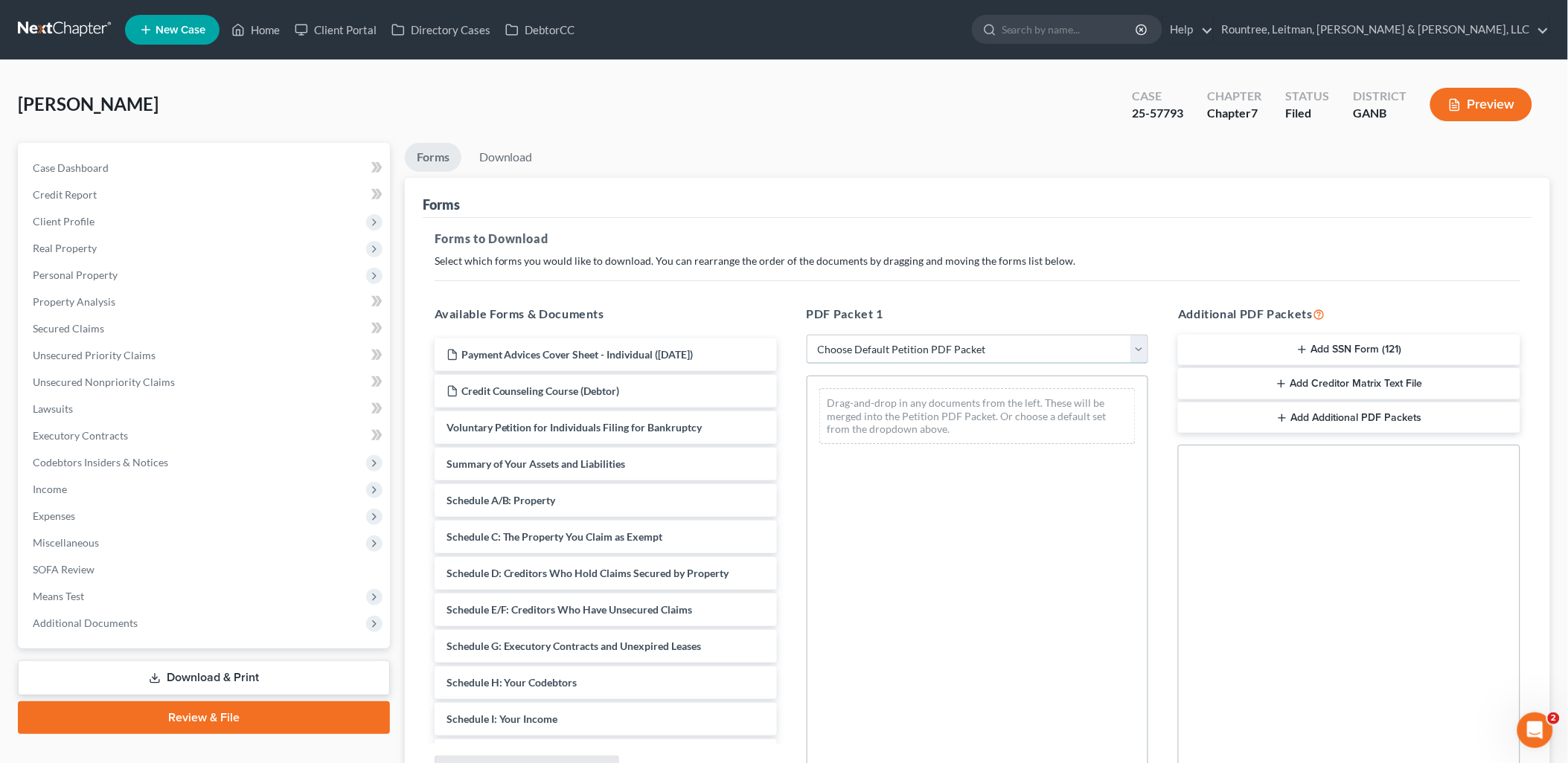
click at [844, 336] on select "Choose Default Petition PDF Packet Complete Bankruptcy Petition (all forms and …" at bounding box center [978, 350] width 343 height 30
select select "2"
click at [807, 335] on select "Choose Default Petition PDF Packet Complete Bankruptcy Petition (all forms and …" at bounding box center [978, 350] width 343 height 30
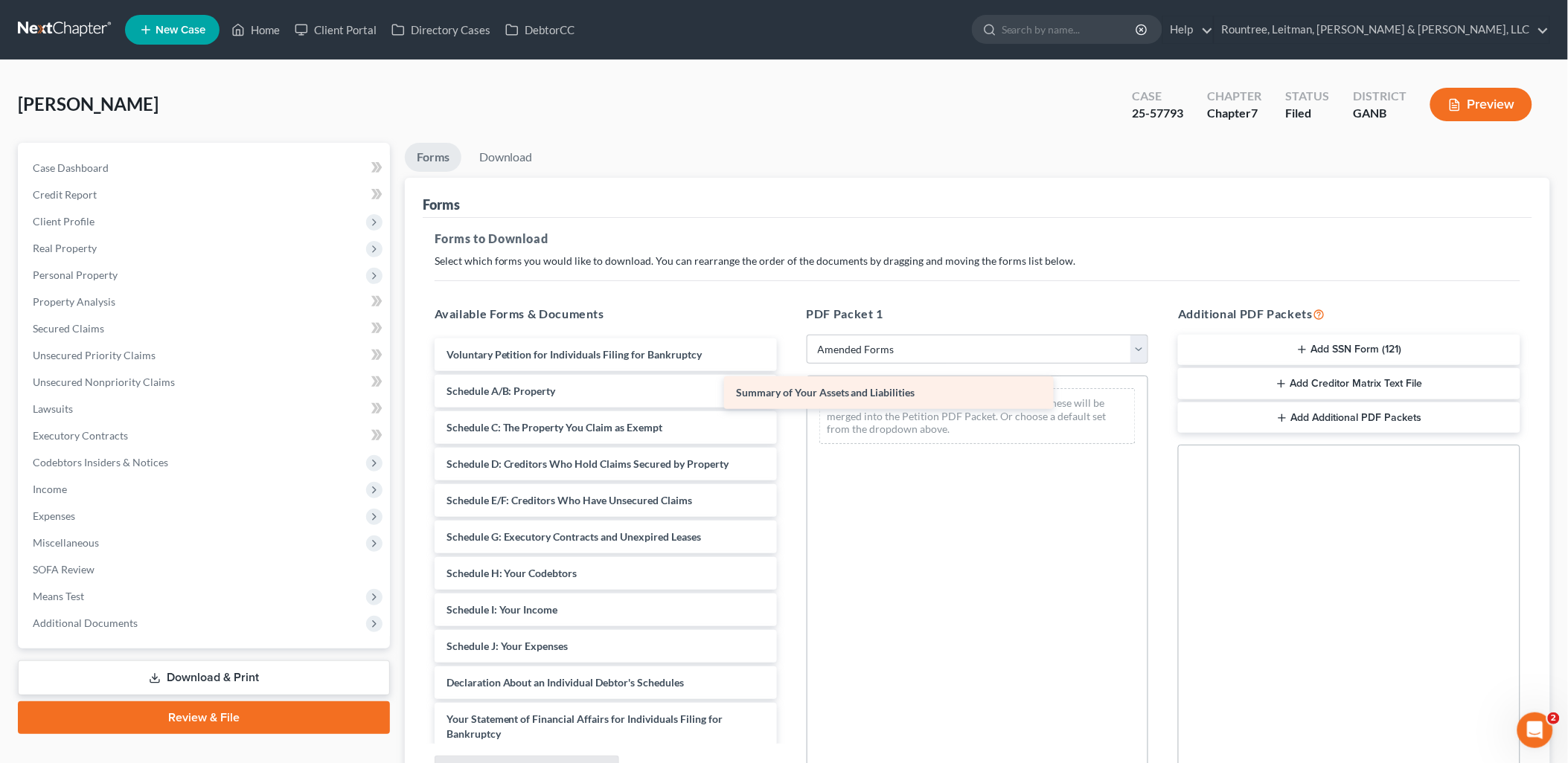
drag, startPoint x: 615, startPoint y: 385, endPoint x: 938, endPoint y: 385, distance: 323.0
click at [789, 385] on div "Summary of Your Assets and Liabilities Voluntary Petition for Individuals Filin…" at bounding box center [606, 687] width 366 height 697
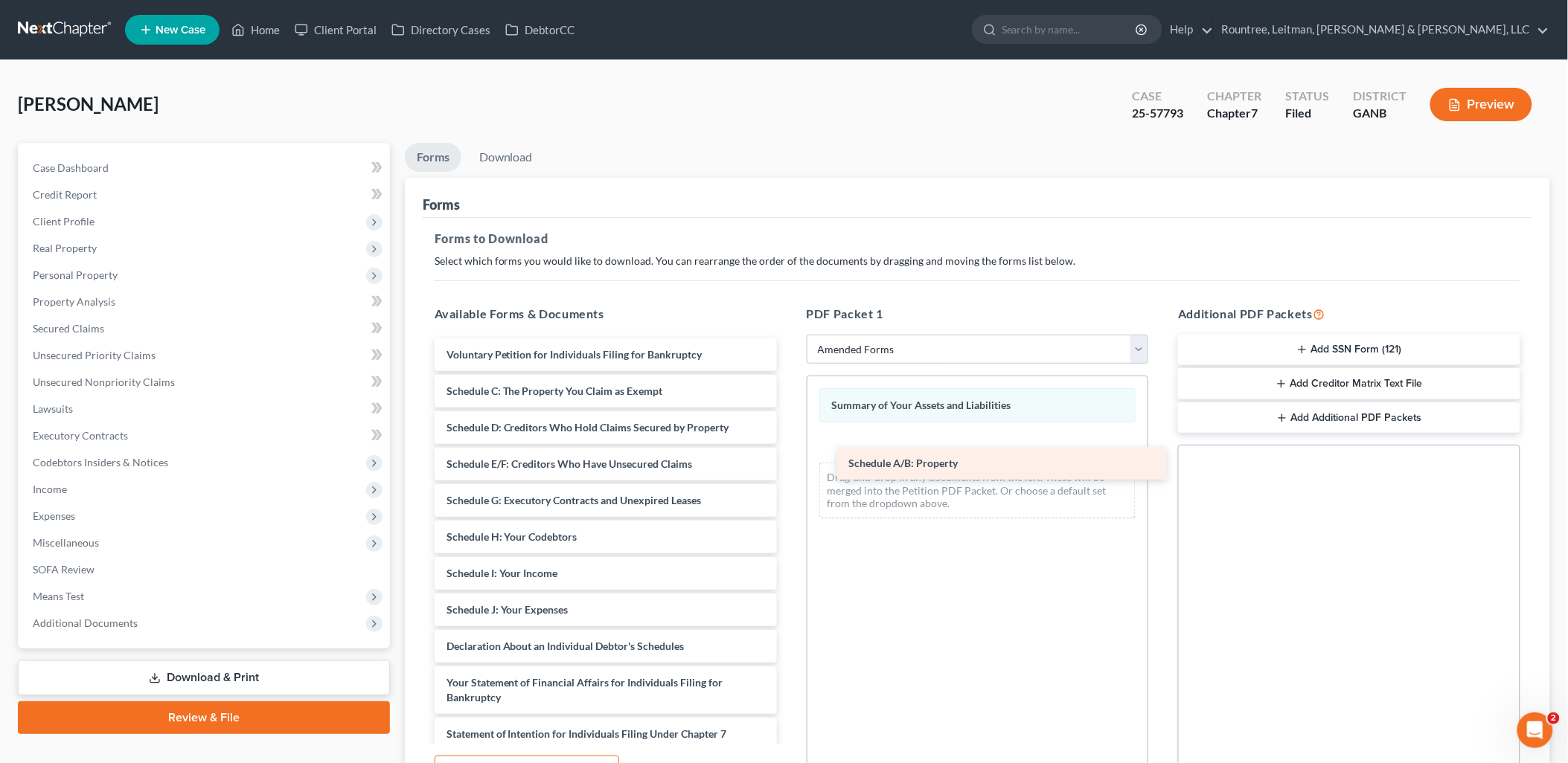
drag, startPoint x: 481, startPoint y: 381, endPoint x: 887, endPoint y: 451, distance: 412.0
click at [789, 451] on div "Schedule A/B: Property Voluntary Petition for Individuals Filing for Bankruptcy…" at bounding box center [606, 669] width 366 height 661
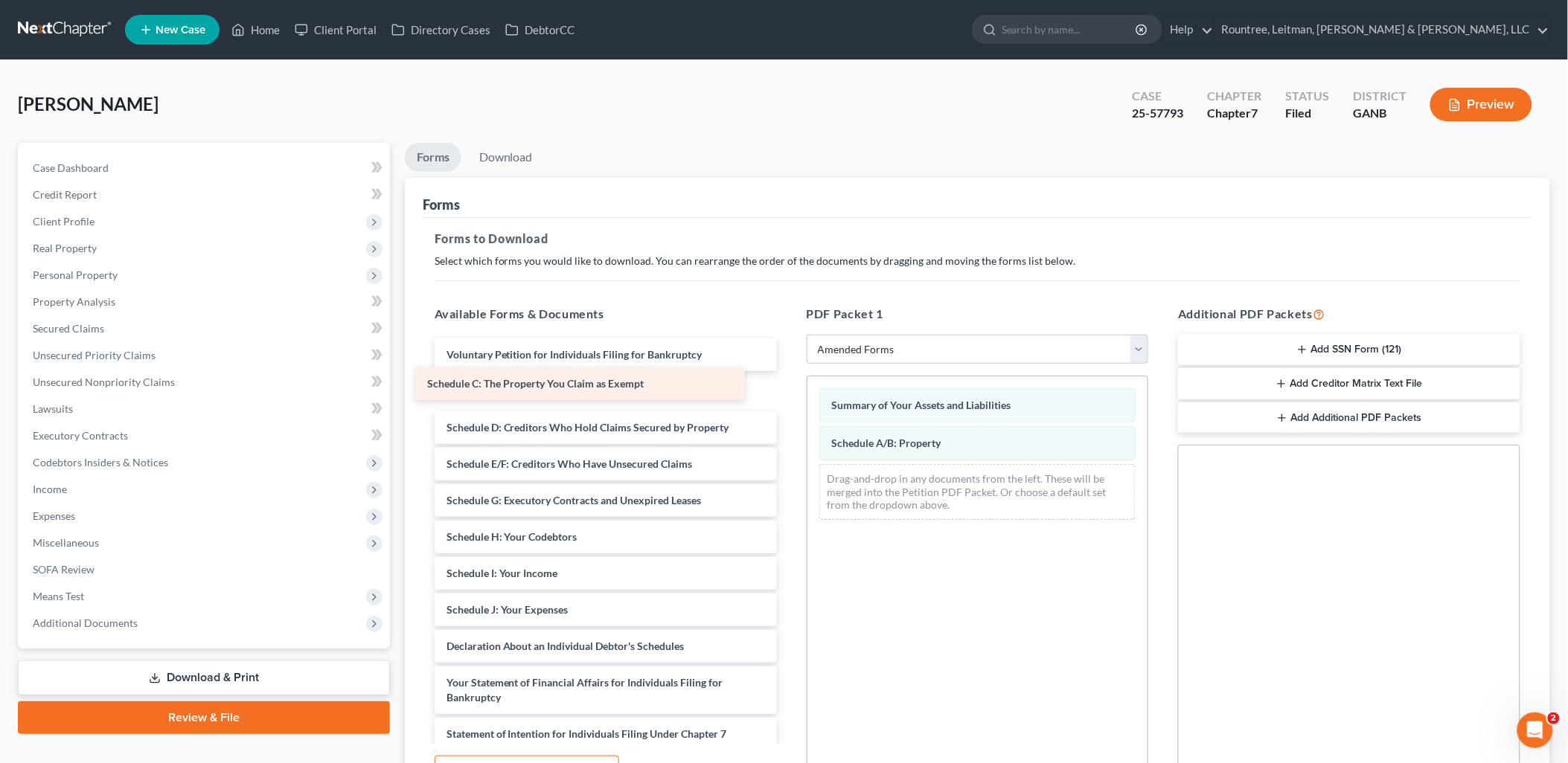
drag, startPoint x: 678, startPoint y: 389, endPoint x: 658, endPoint y: 382, distance: 21.2
click at [658, 382] on div "Schedule C: The Property You Claim as Exempt Voluntary Petition for Individuals…" at bounding box center [606, 669] width 366 height 661
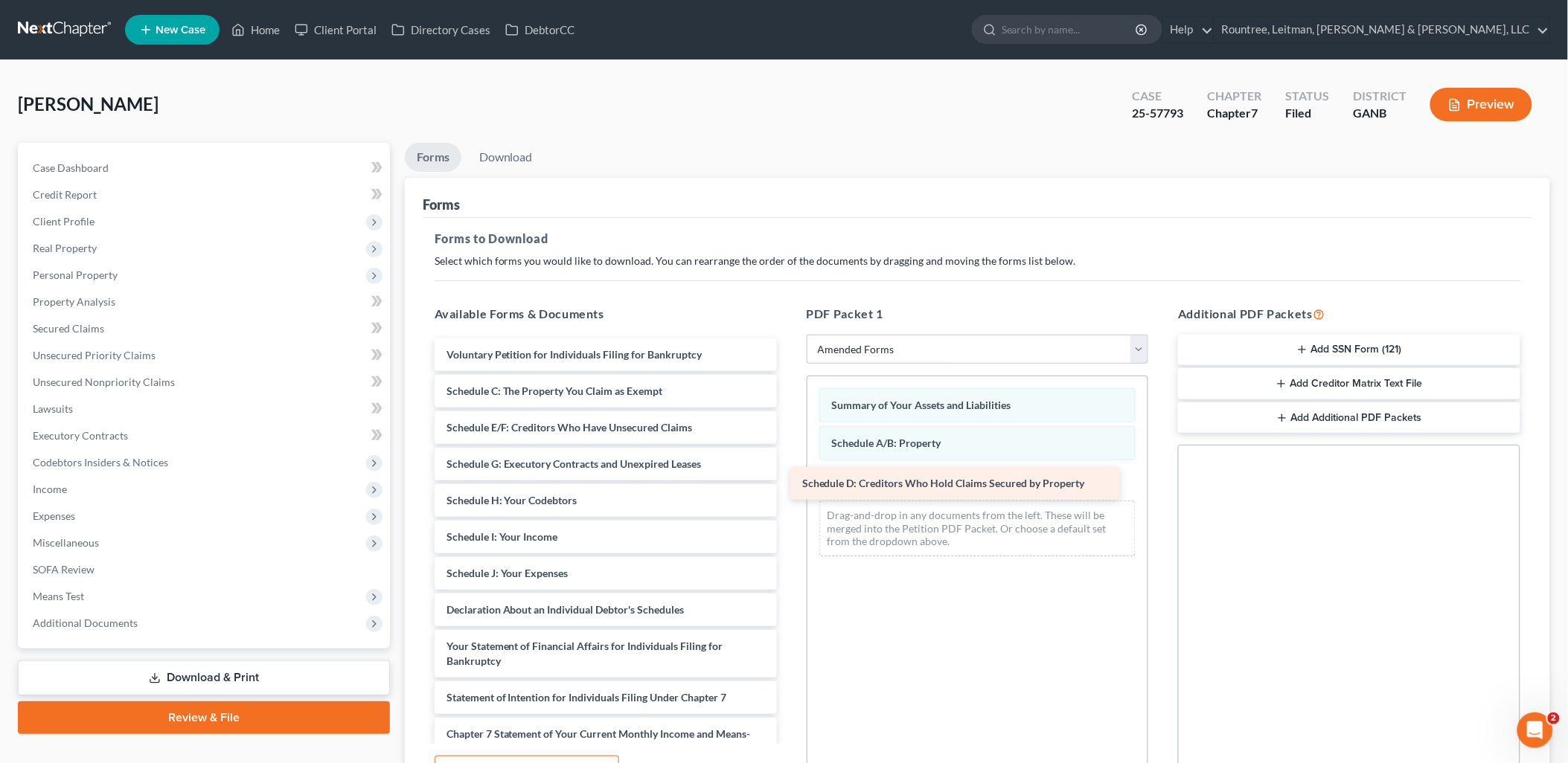
drag, startPoint x: 628, startPoint y: 422, endPoint x: 1000, endPoint y: 477, distance: 376.0
click at [789, 477] on div "Schedule D: Creditors Who Hold Claims Secured by Property Voluntary Petition fo…" at bounding box center [606, 650] width 366 height 624
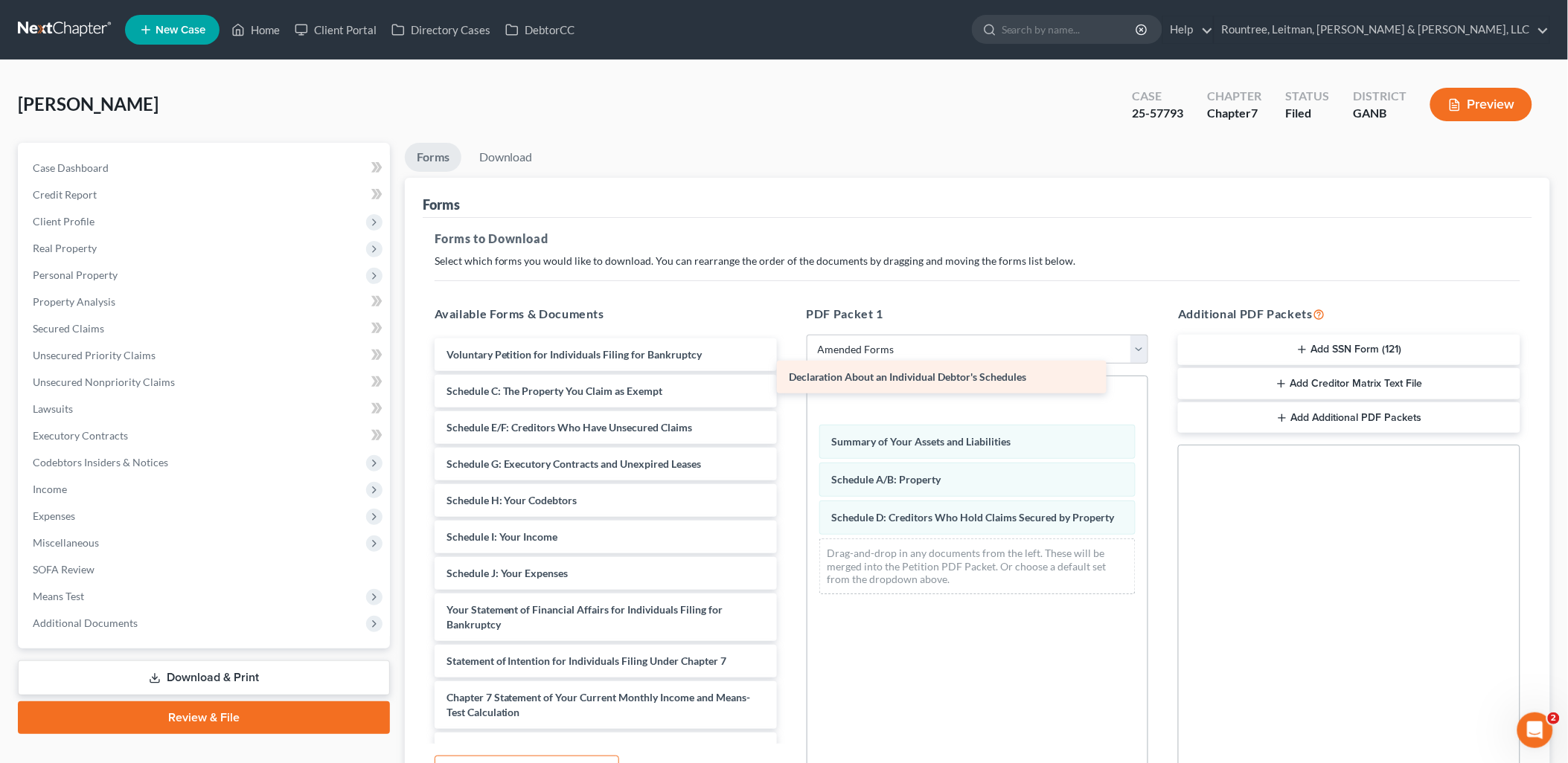
drag, startPoint x: 607, startPoint y: 608, endPoint x: 983, endPoint y: 408, distance: 425.9
click at [789, 408] on div "Declaration About an Individual Debtor's Schedules Voluntary Petition for Indiv…" at bounding box center [606, 632] width 366 height 588
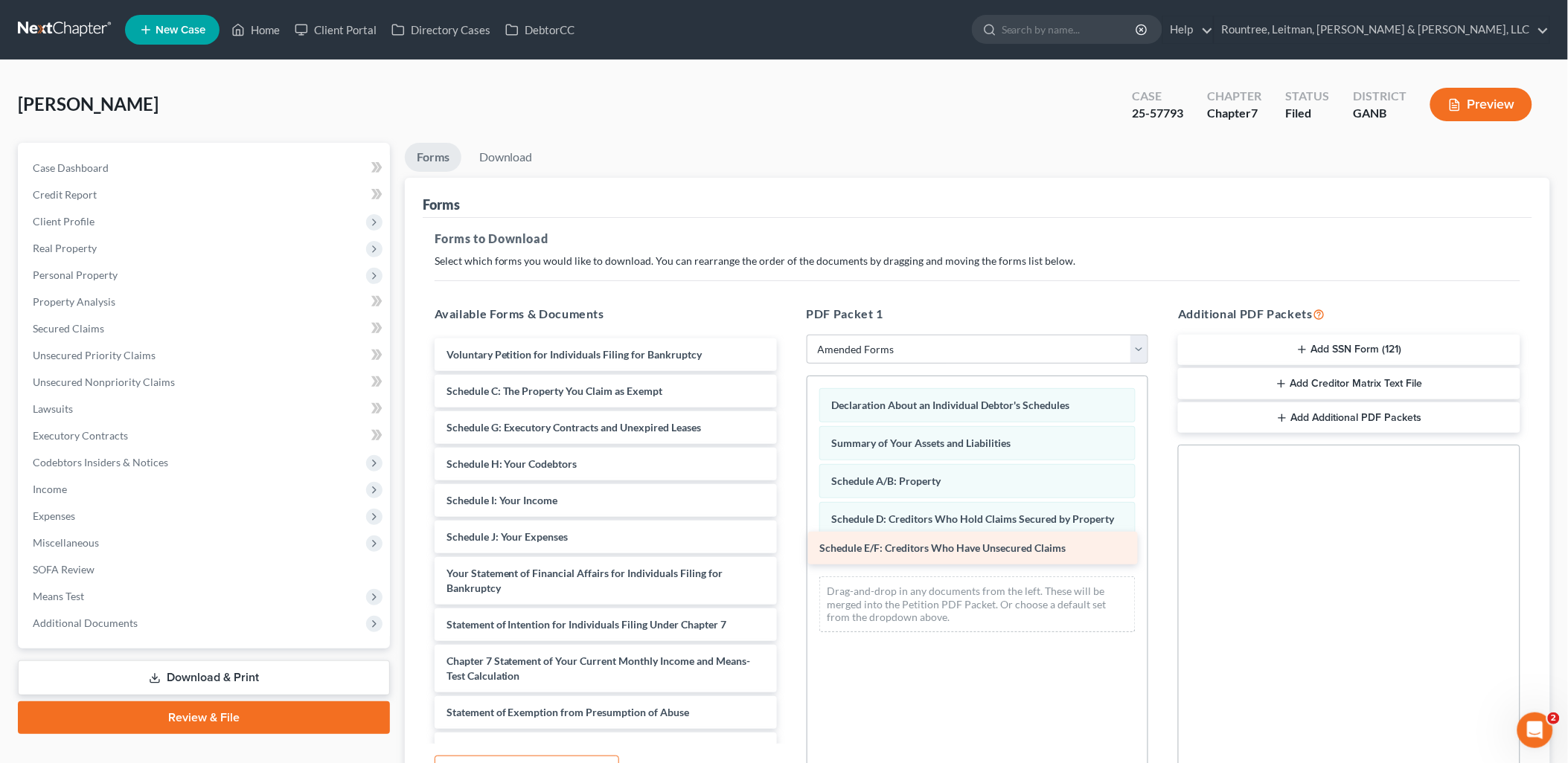
drag, startPoint x: 633, startPoint y: 421, endPoint x: 1007, endPoint y: 541, distance: 392.8
click at [789, 541] on div "Schedule E/F: Creditors Who Have Unsecured Claims Voluntary Petition for Indivi…" at bounding box center [606, 614] width 366 height 551
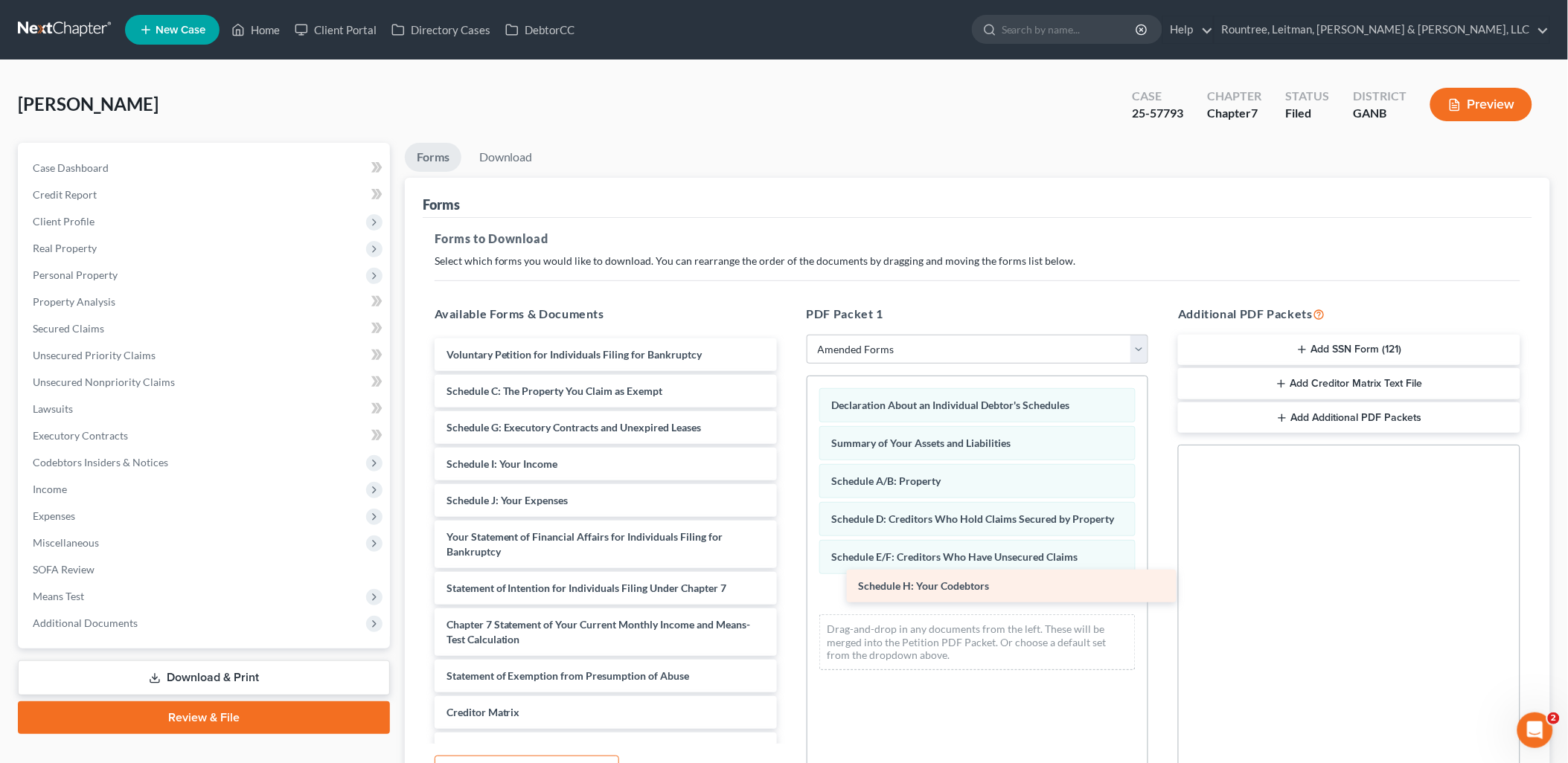
drag, startPoint x: 622, startPoint y: 463, endPoint x: 1035, endPoint y: 587, distance: 431.2
click at [789, 587] on div "Schedule H: Your Codebtors Voluntary Petition for Individuals Filing for Bankru…" at bounding box center [606, 596] width 366 height 514
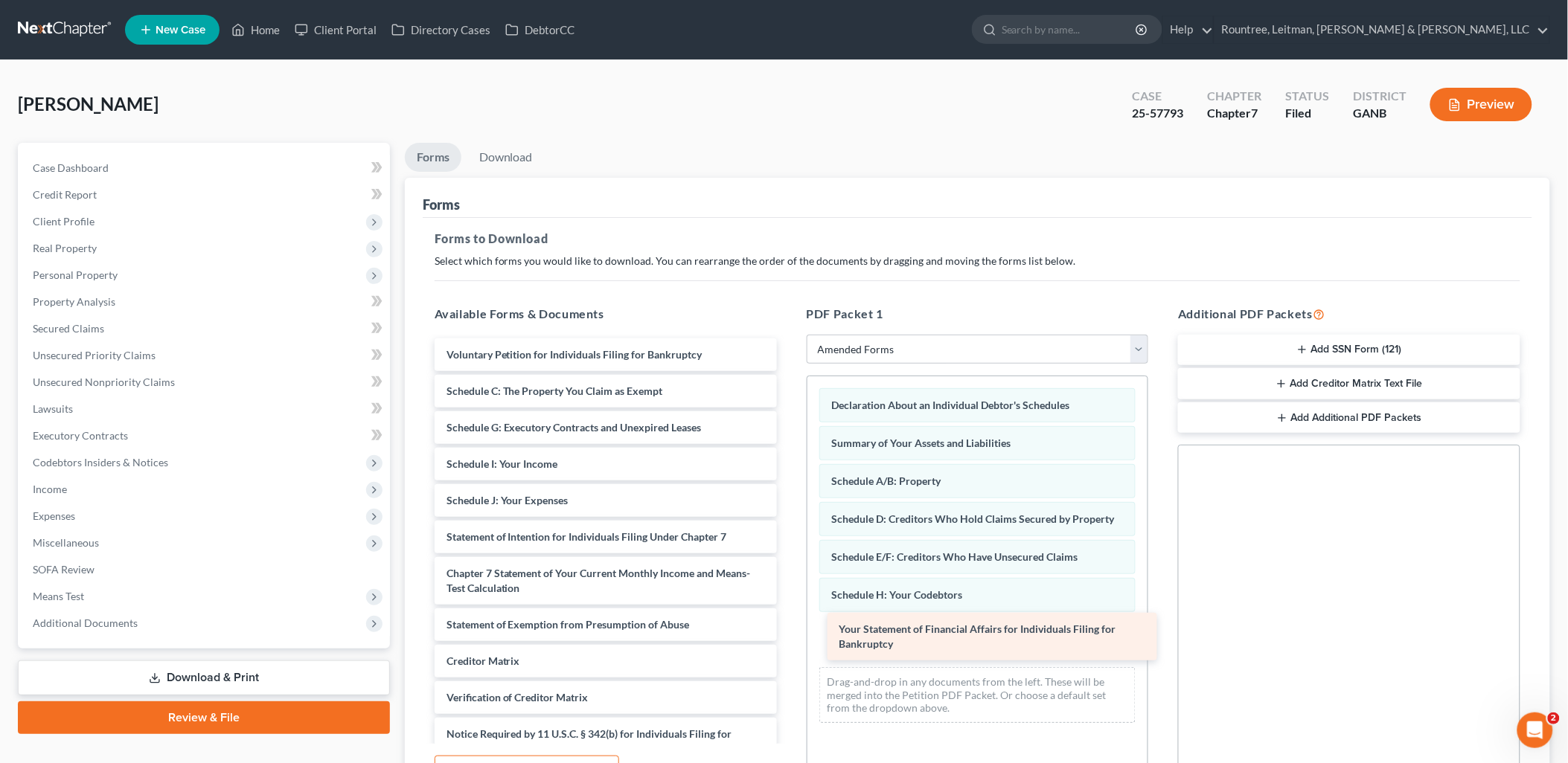
drag, startPoint x: 658, startPoint y: 537, endPoint x: 1044, endPoint y: 630, distance: 397.0
click at [789, 630] on div "Your Statement of Financial Affairs for Individuals Filing for Bankruptcy Volun…" at bounding box center [606, 570] width 366 height 463
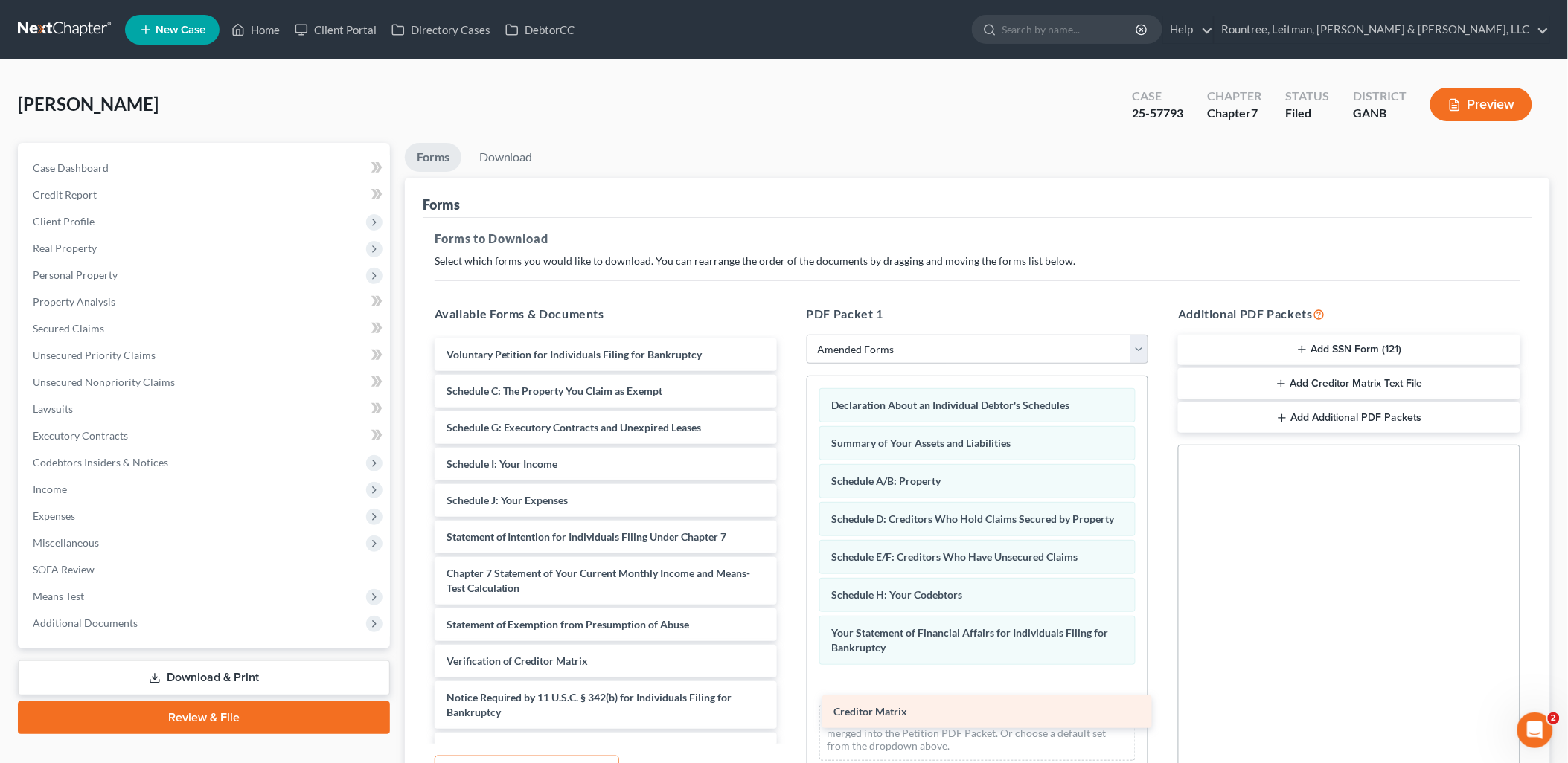
drag, startPoint x: 606, startPoint y: 651, endPoint x: 992, endPoint y: 702, distance: 389.4
click at [789, 702] on div "Creditor Matrix Voluntary Petition for Individuals Filing for Bankruptcy Schedu…" at bounding box center [606, 552] width 366 height 427
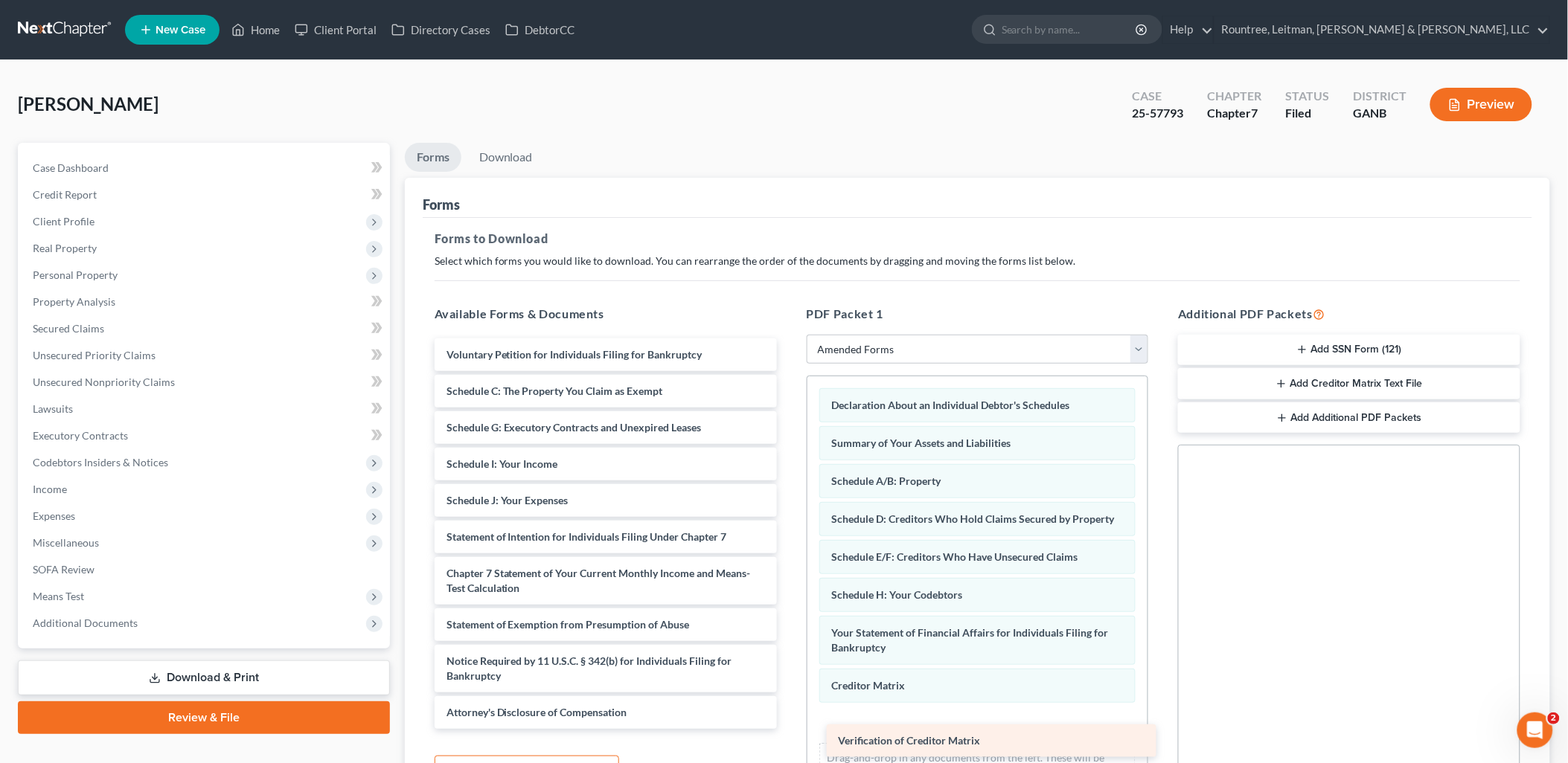
drag, startPoint x: 678, startPoint y: 660, endPoint x: 1070, endPoint y: 740, distance: 400.1
click at [789, 729] on div "Verification of Creditor Matrix Voluntary Petition for Individuals Filing for B…" at bounding box center [606, 534] width 366 height 391
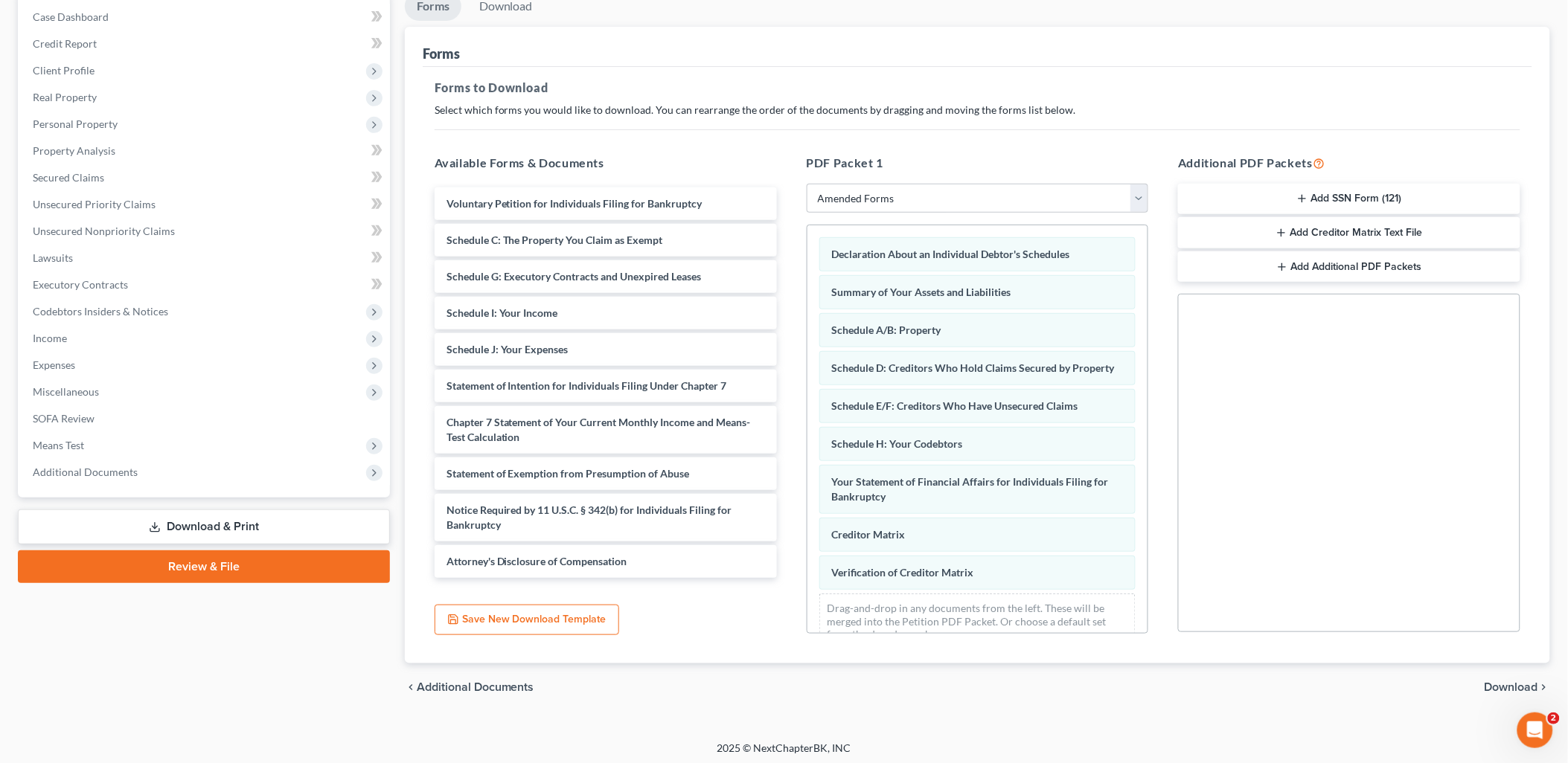
scroll to position [155, 0]
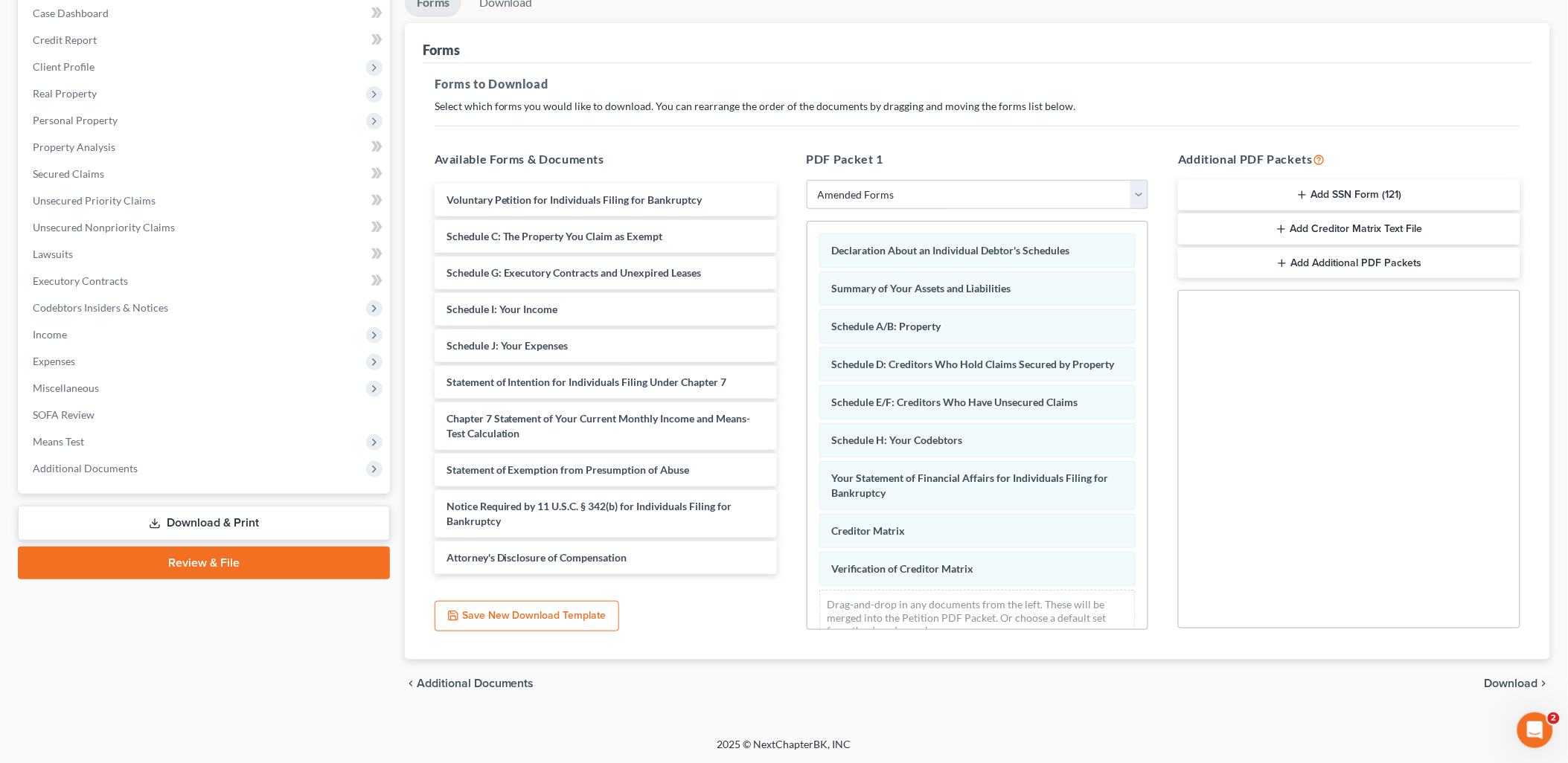
click at [1499, 678] on span "Download" at bounding box center [1511, 683] width 53 height 12
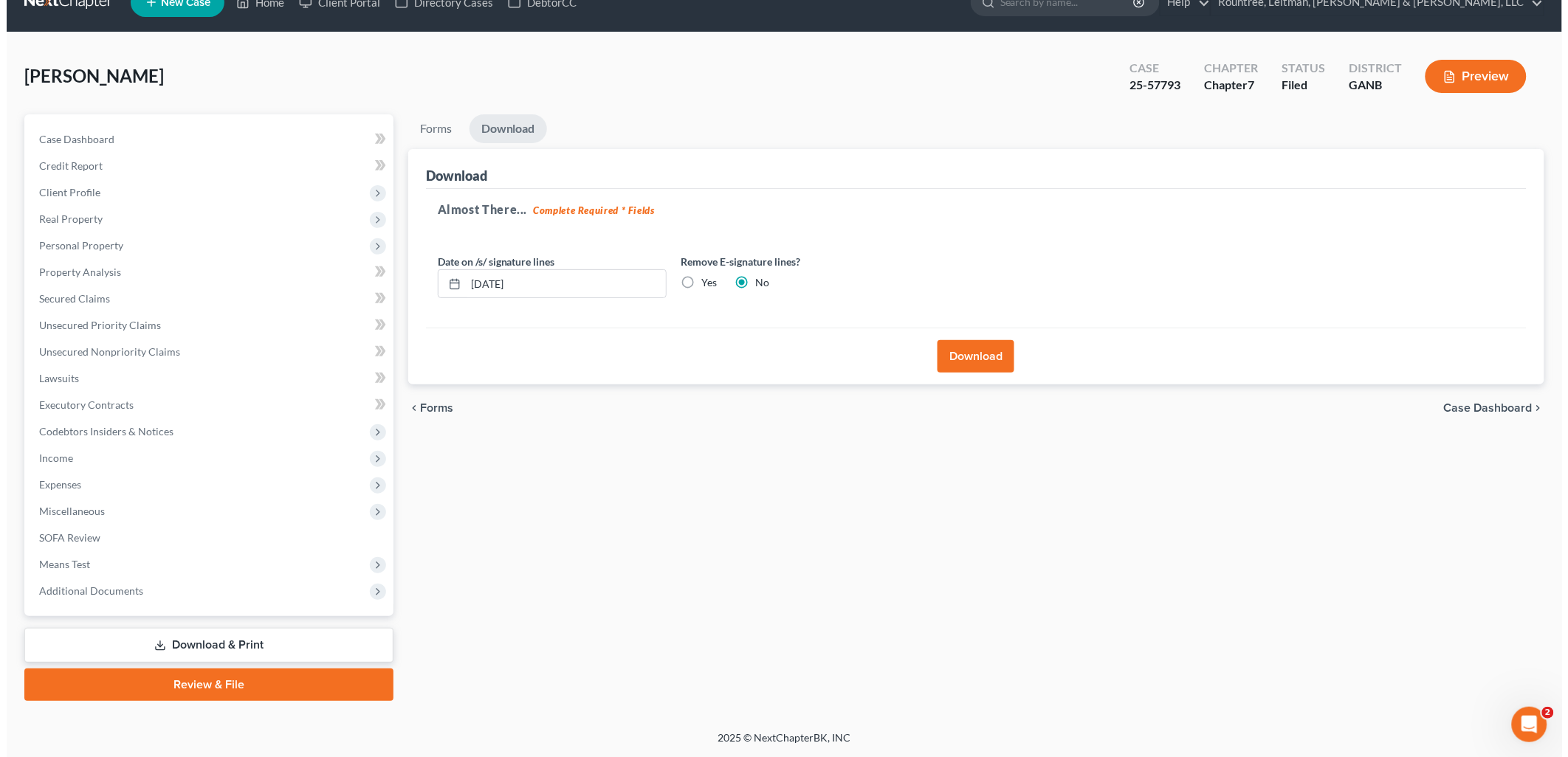
scroll to position [25, 0]
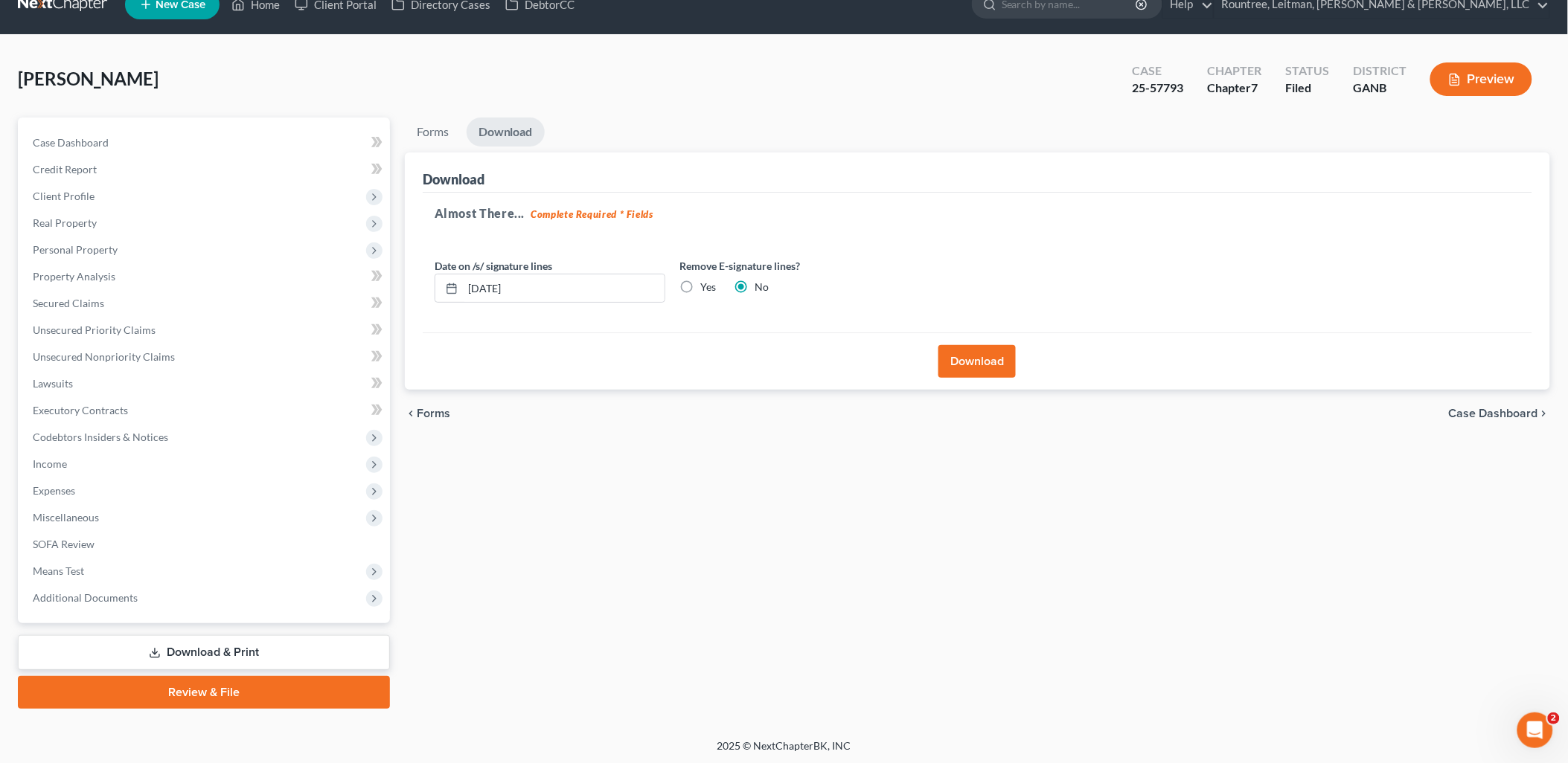
click at [984, 344] on div "Download" at bounding box center [977, 361] width 1110 height 57
click at [979, 353] on button "Download" at bounding box center [977, 362] width 77 height 33
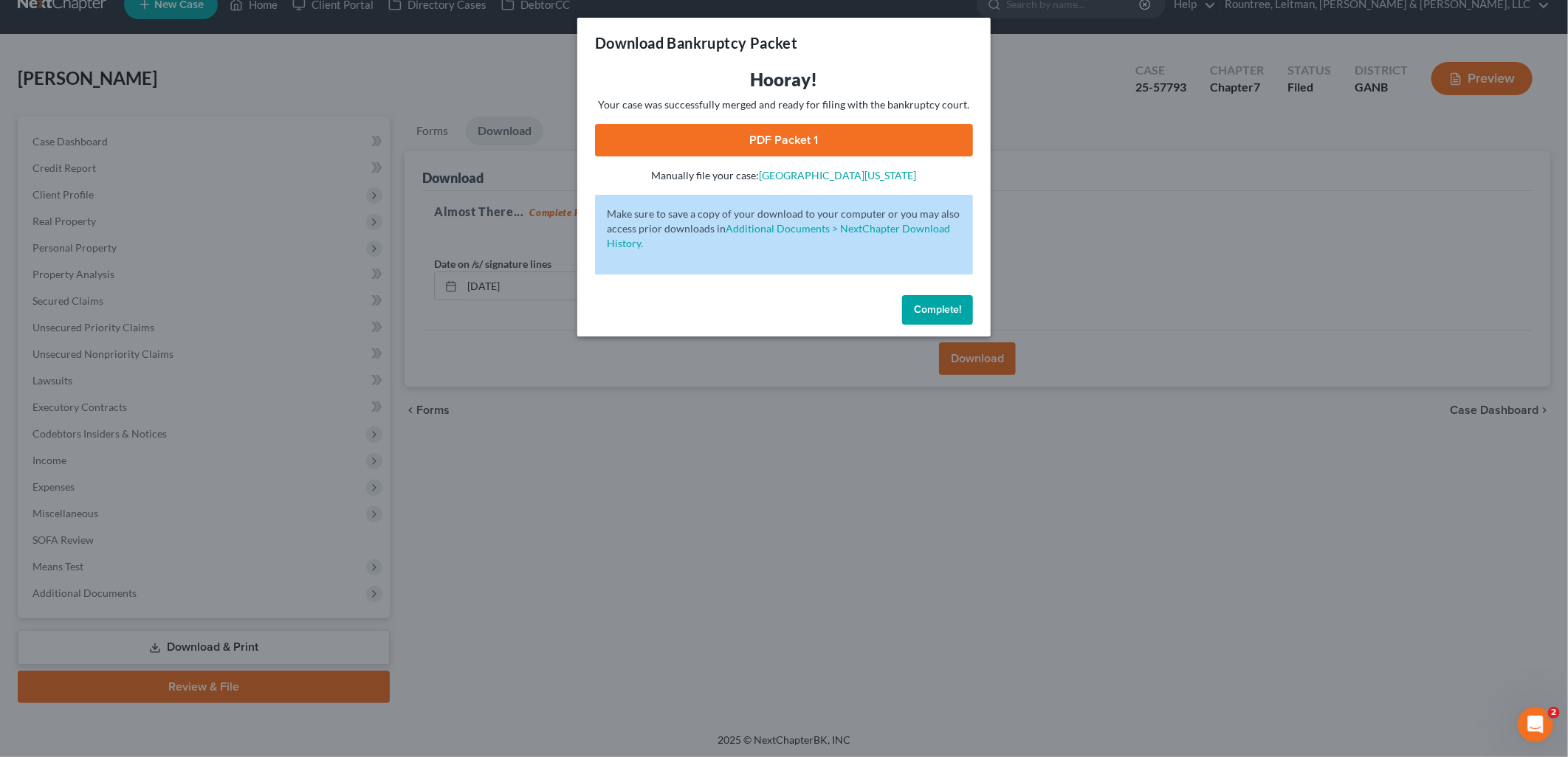
click at [797, 143] on link "PDF Packet 1" at bounding box center [783, 140] width 378 height 33
